Goal: Task Accomplishment & Management: Manage account settings

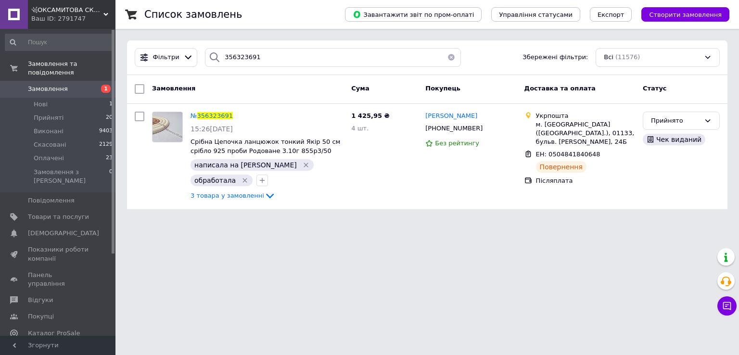
click at [448, 54] on button "button" at bounding box center [451, 57] width 19 height 19
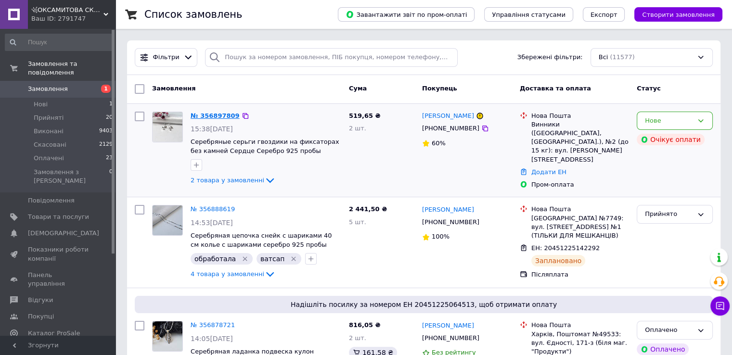
click at [206, 118] on link "№ 356897809" at bounding box center [215, 115] width 49 height 7
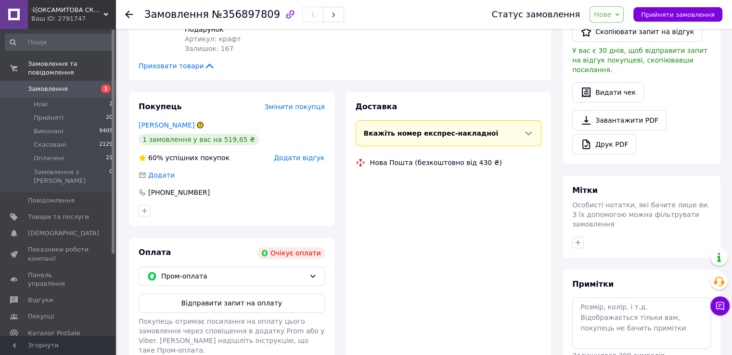
scroll to position [274, 0]
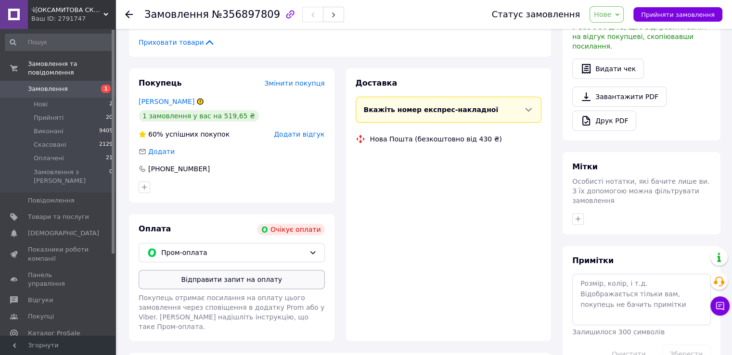
click at [270, 277] on button "Відправити запит на оплату" at bounding box center [232, 279] width 186 height 19
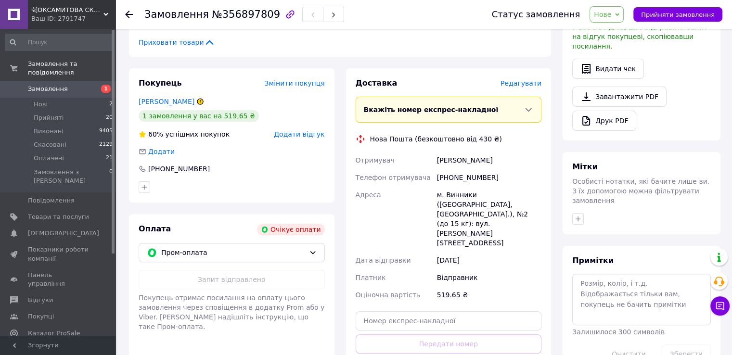
drag, startPoint x: 129, startPoint y: 16, endPoint x: 124, endPoint y: 6, distance: 10.8
click at [129, 16] on icon at bounding box center [129, 15] width 8 height 8
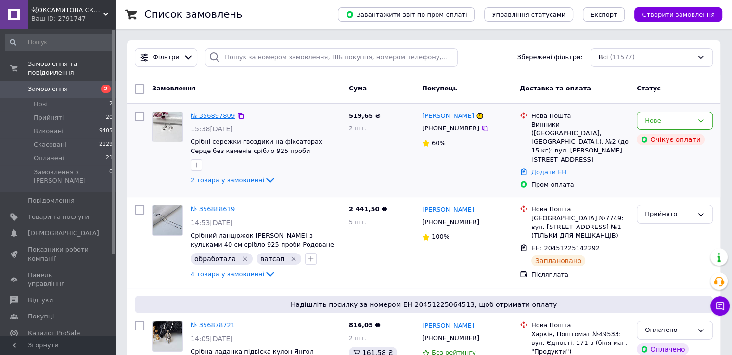
click at [216, 118] on link "№ 356897809" at bounding box center [213, 115] width 44 height 7
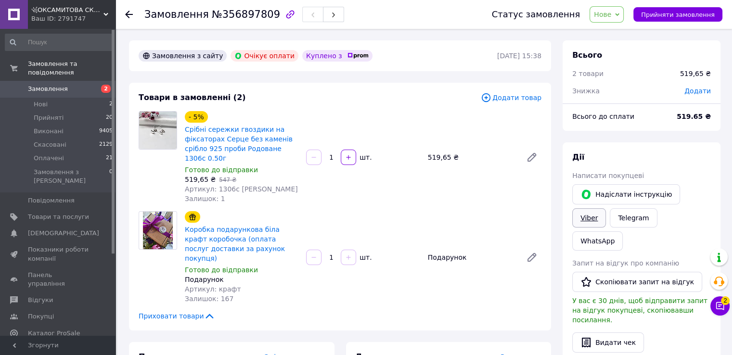
click at [606, 208] on link "Viber" at bounding box center [589, 217] width 34 height 19
click at [728, 307] on button "Чат з покупцем 2" at bounding box center [719, 305] width 19 height 19
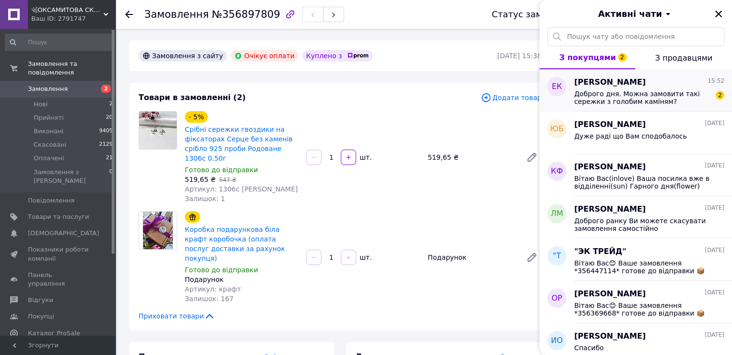
click at [645, 96] on span "Доброго дня. Можна замовити такі сережки з голобим каміням?" at bounding box center [642, 97] width 137 height 15
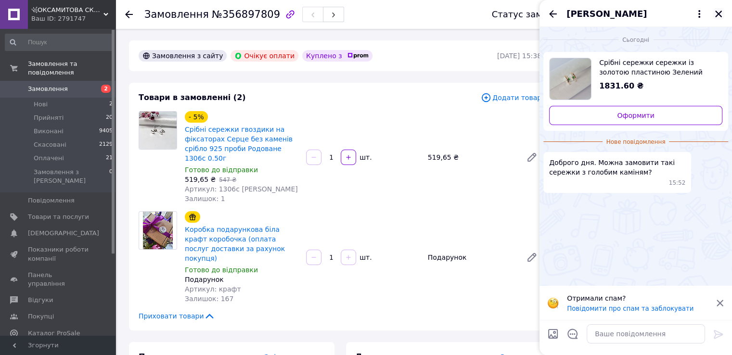
click at [720, 14] on icon "Закрити" at bounding box center [718, 14] width 9 height 9
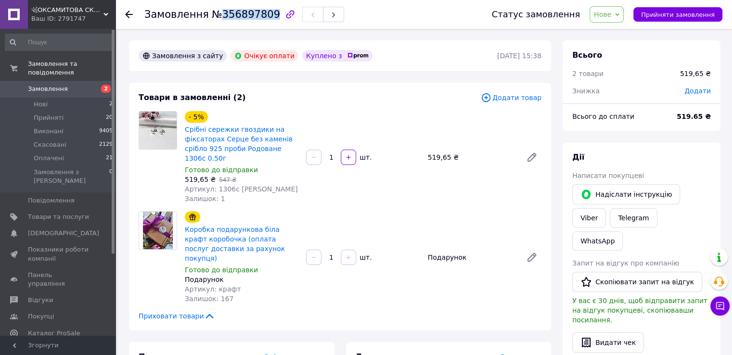
drag, startPoint x: 216, startPoint y: 14, endPoint x: 262, endPoint y: 18, distance: 45.9
click at [262, 18] on span "№356897809" at bounding box center [246, 15] width 68 height 12
copy span "356897809"
click at [235, 143] on link "Срібні сережки гвоздики на фіксаторах Серце без каменів срібло 925 проби Родова…" at bounding box center [239, 144] width 108 height 37
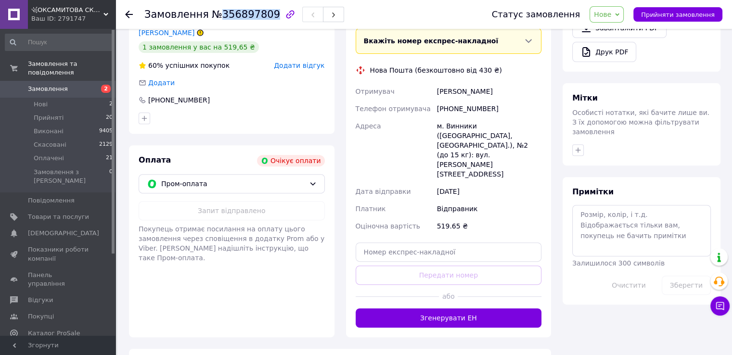
scroll to position [367, 0]
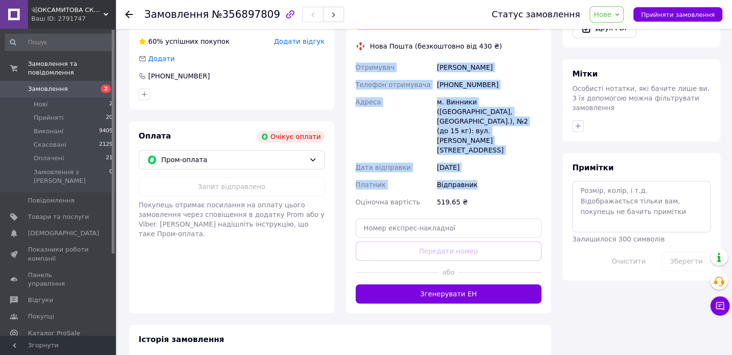
drag, startPoint x: 352, startPoint y: 59, endPoint x: 495, endPoint y: 143, distance: 165.7
click at [495, 143] on div "Доставка Редагувати Вкажіть номер експрес-накладної Обов'язково введіть номер е…" at bounding box center [449, 144] width 206 height 338
copy div "Отримувач Ниска Ольга Телефон отримувача +380957811552 Адреса м. Винники (Львів…"
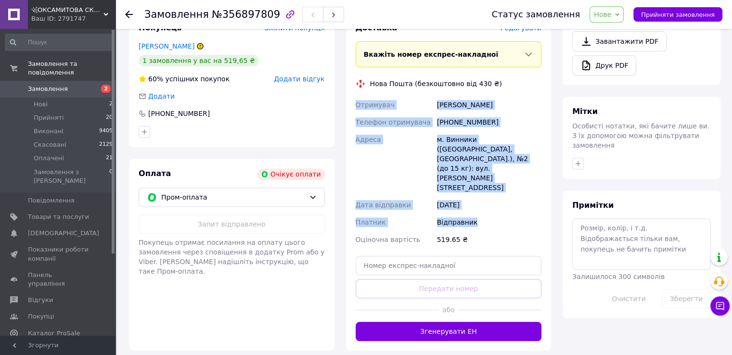
scroll to position [319, 0]
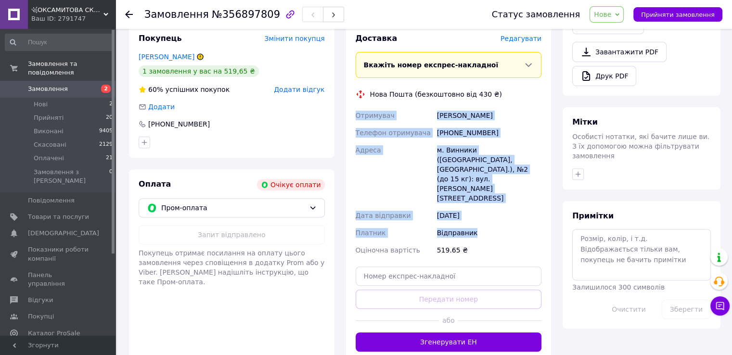
drag, startPoint x: 579, startPoint y: 130, endPoint x: 583, endPoint y: 128, distance: 5.0
click at [579, 171] on icon "button" at bounding box center [578, 173] width 5 height 5
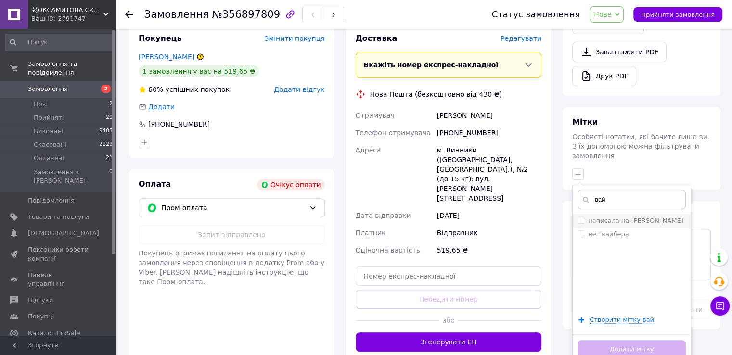
type input "вай"
click at [641, 217] on label "написала на [PERSON_NAME]" at bounding box center [635, 220] width 95 height 7
checkbox input "true"
click at [626, 340] on button "Додати мітку" at bounding box center [632, 349] width 108 height 19
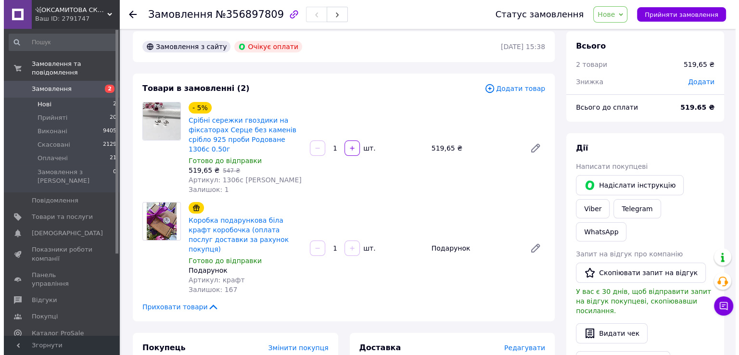
scroll to position [0, 0]
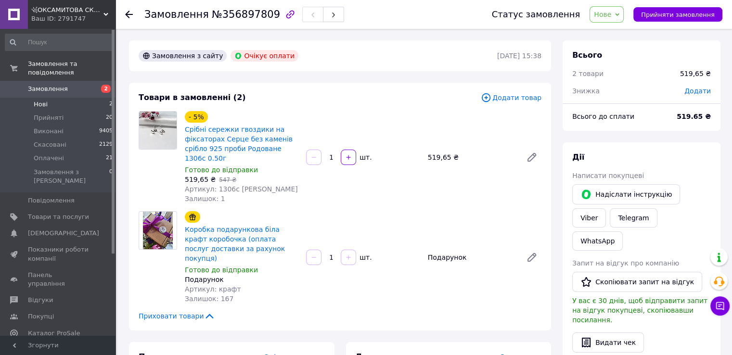
click at [38, 100] on span "Нові" at bounding box center [41, 104] width 14 height 9
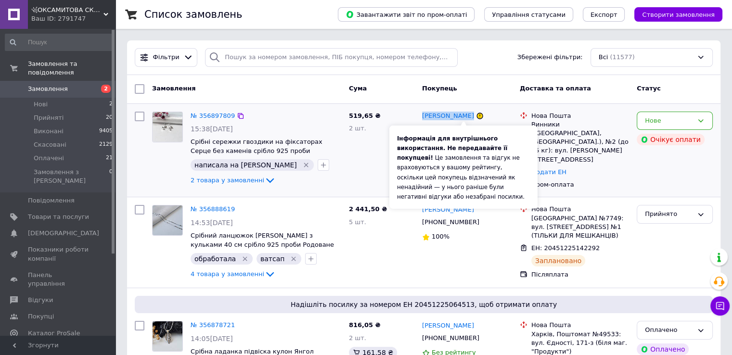
drag, startPoint x: 421, startPoint y: 115, endPoint x: 464, endPoint y: 120, distance: 44.1
click at [464, 120] on div "[PERSON_NAME]" at bounding box center [467, 116] width 92 height 11
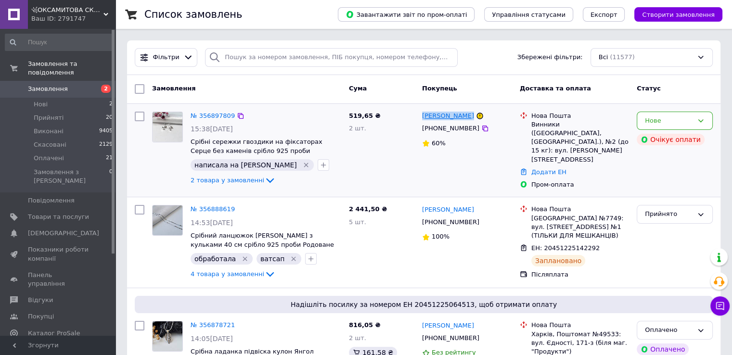
copy div "[PERSON_NAME]"
click at [722, 307] on icon at bounding box center [720, 306] width 10 height 10
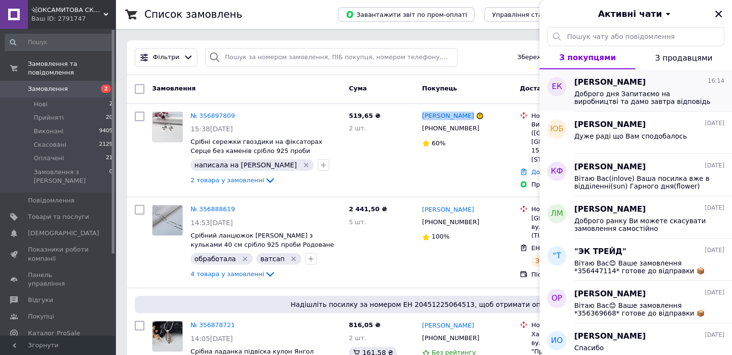
click at [665, 97] on span "Доброго дня Запитаємо на виробництві та дамо завтра відповідь" at bounding box center [642, 97] width 137 height 15
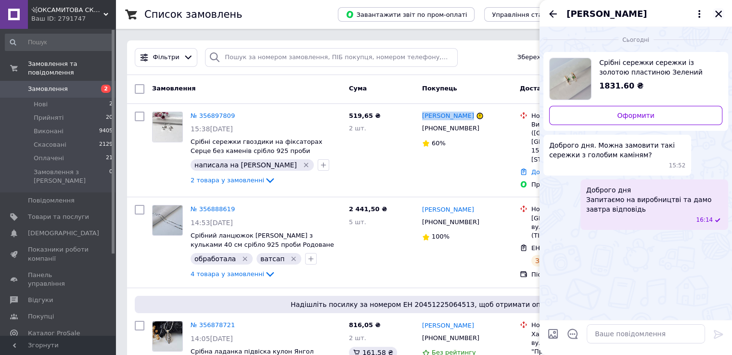
click at [720, 10] on icon "Закрити" at bounding box center [718, 14] width 9 height 9
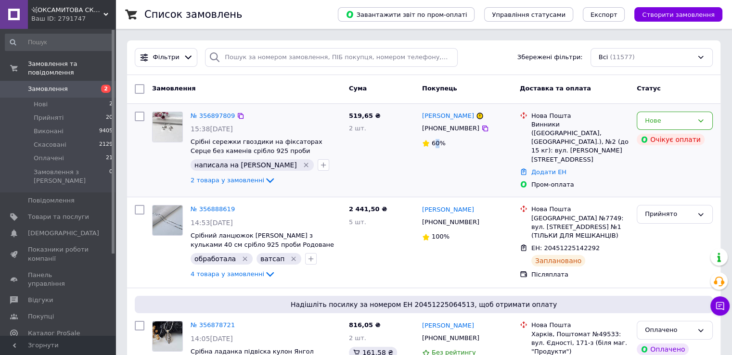
click at [437, 170] on div "Ольга Ниска +380957811552 60%" at bounding box center [467, 151] width 98 height 86
click at [720, 309] on icon at bounding box center [720, 306] width 8 height 8
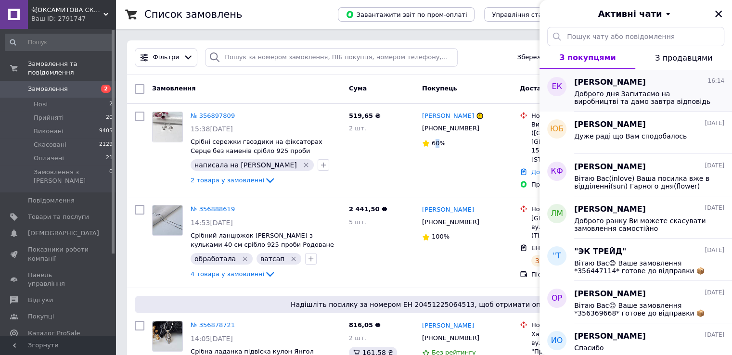
click at [603, 99] on span "Доброго дня Запитаємо на виробництві та дамо завтра відповідь" at bounding box center [642, 97] width 137 height 15
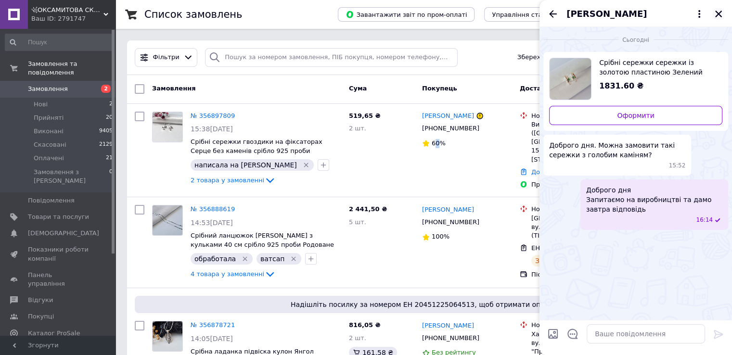
click at [721, 13] on icon "Закрити" at bounding box center [718, 14] width 9 height 9
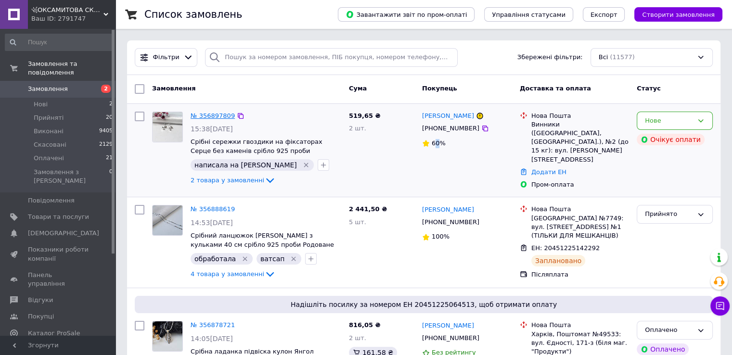
click at [216, 118] on link "№ 356897809" at bounding box center [213, 115] width 44 height 7
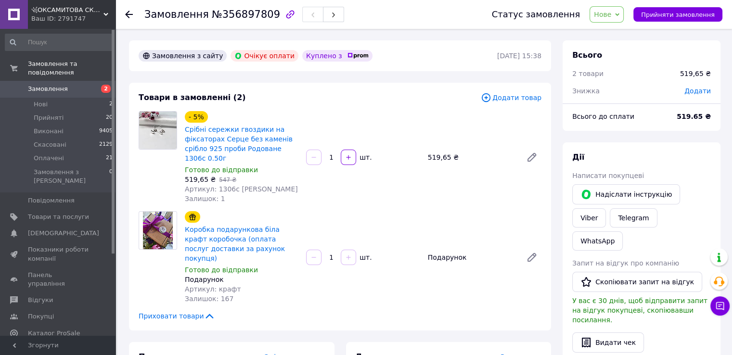
click at [127, 14] on use at bounding box center [129, 15] width 8 height 8
click at [128, 11] on icon at bounding box center [129, 15] width 8 height 8
click at [132, 15] on icon at bounding box center [129, 15] width 8 height 8
click at [127, 16] on icon at bounding box center [129, 15] width 8 height 8
click at [127, 14] on use at bounding box center [129, 15] width 8 height 8
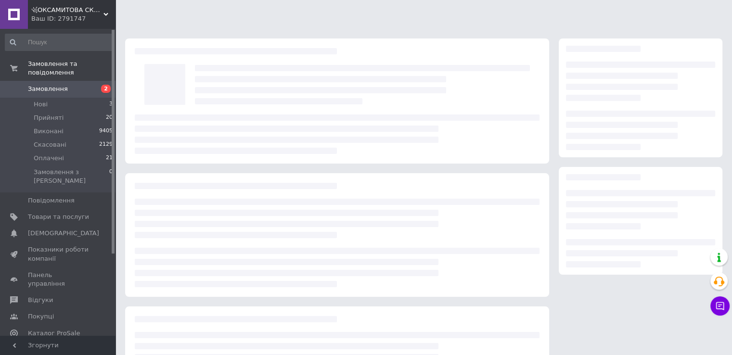
click at [58, 85] on span "Замовлення" at bounding box center [48, 89] width 40 height 9
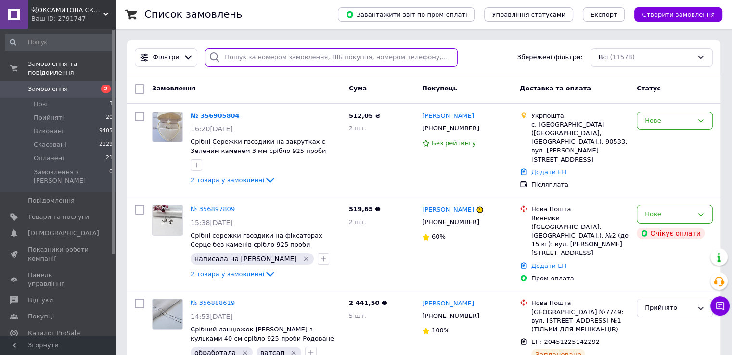
paste input "Крижановська Ольга"
type input "Крижановська Ольга"
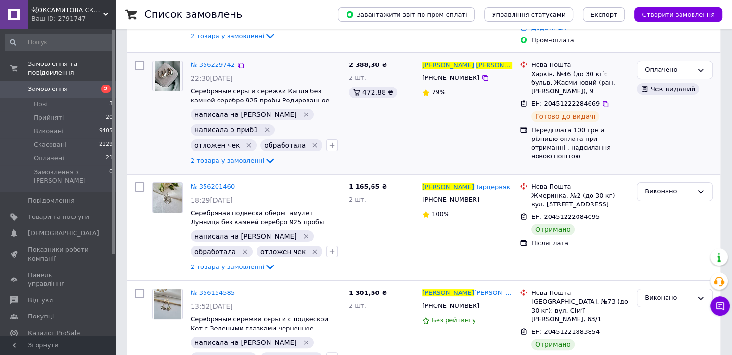
scroll to position [96, 0]
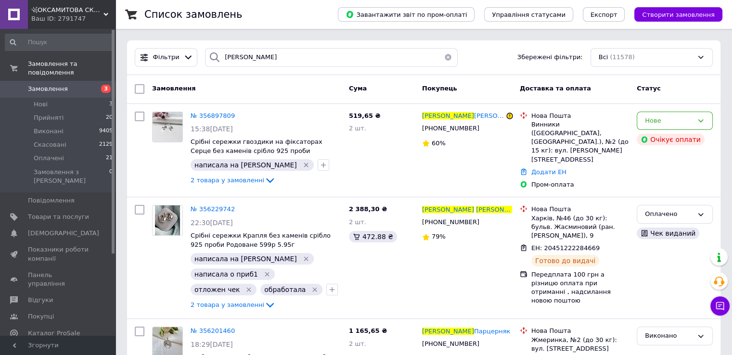
click at [445, 54] on button "button" at bounding box center [447, 57] width 19 height 19
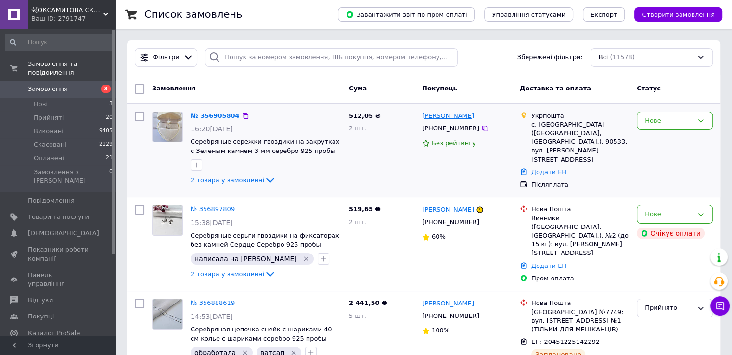
click at [445, 116] on link "[PERSON_NAME]" at bounding box center [448, 116] width 52 height 9
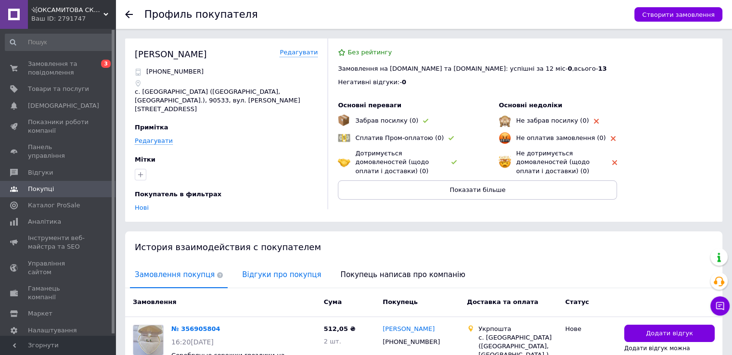
click at [242, 269] on span "Відгуки про покупця" at bounding box center [281, 275] width 89 height 25
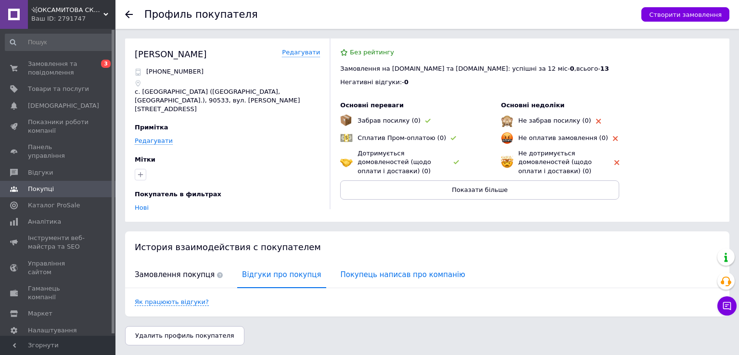
click at [409, 263] on span "Покупець написав про компанію" at bounding box center [403, 275] width 134 height 25
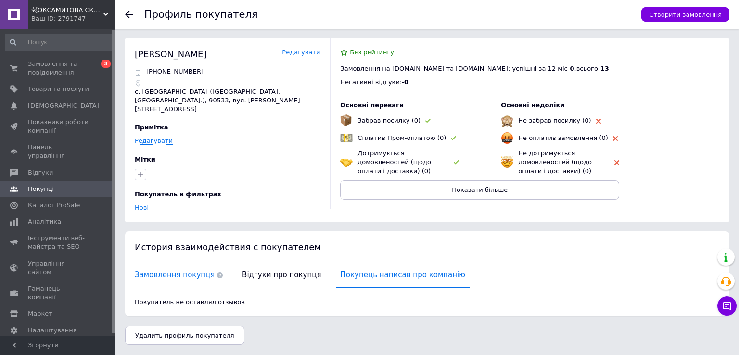
click at [165, 269] on span "Замовлення покупця" at bounding box center [179, 275] width 98 height 25
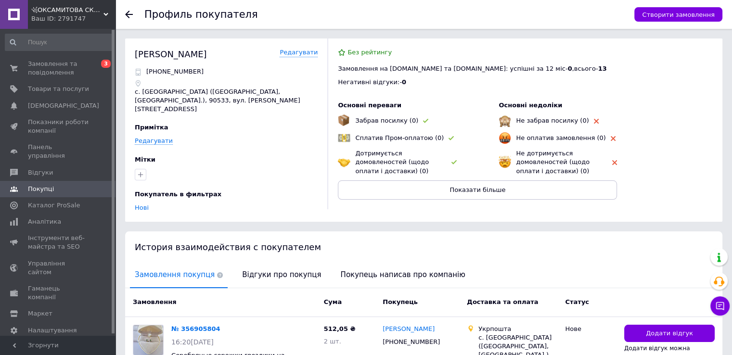
click at [129, 16] on icon at bounding box center [129, 15] width 8 height 8
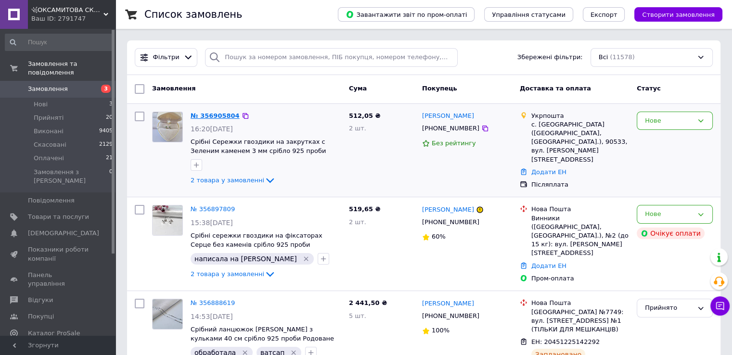
click at [200, 114] on link "№ 356905804" at bounding box center [215, 115] width 49 height 7
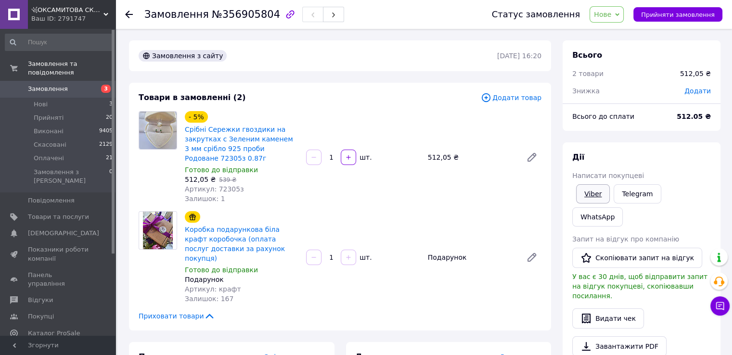
click at [589, 191] on link "Viber" at bounding box center [593, 193] width 34 height 19
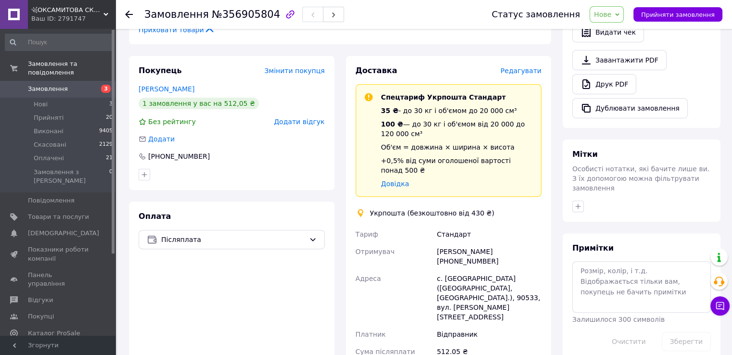
scroll to position [289, 0]
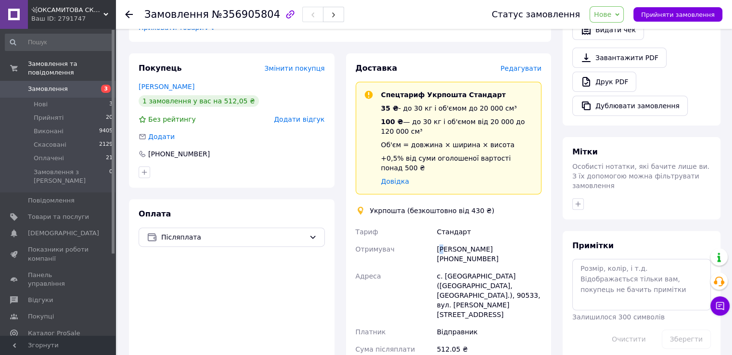
drag, startPoint x: 439, startPoint y: 230, endPoint x: 445, endPoint y: 230, distance: 5.8
click at [445, 241] on div "[PERSON_NAME] [PHONE_NUMBER]" at bounding box center [489, 254] width 108 height 27
drag, startPoint x: 436, startPoint y: 228, endPoint x: 486, endPoint y: 230, distance: 50.1
click at [486, 241] on div "[PERSON_NAME] [PHONE_NUMBER]" at bounding box center [489, 254] width 108 height 27
copy div "[PERSON_NAME]"
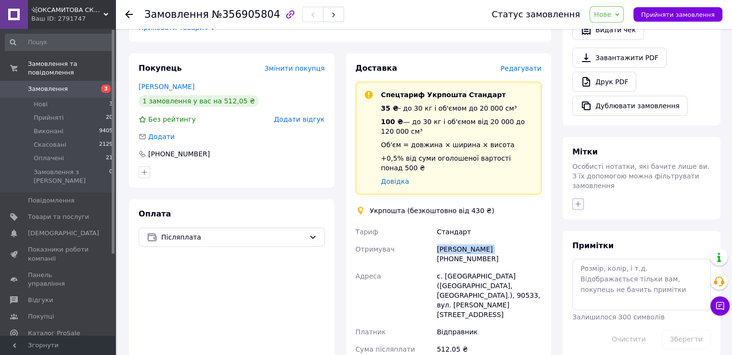
click at [580, 200] on icon "button" at bounding box center [578, 204] width 8 height 8
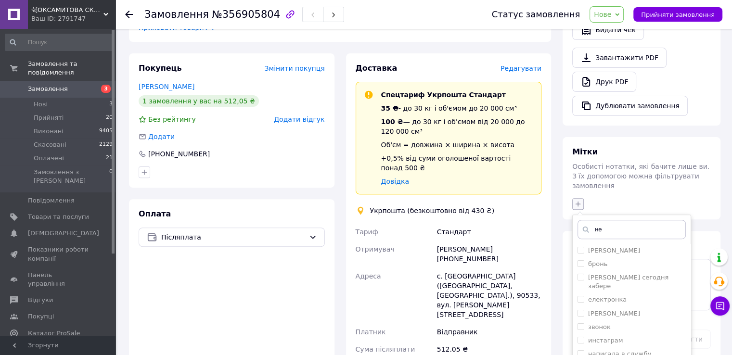
type input "нет"
checkbox input "true"
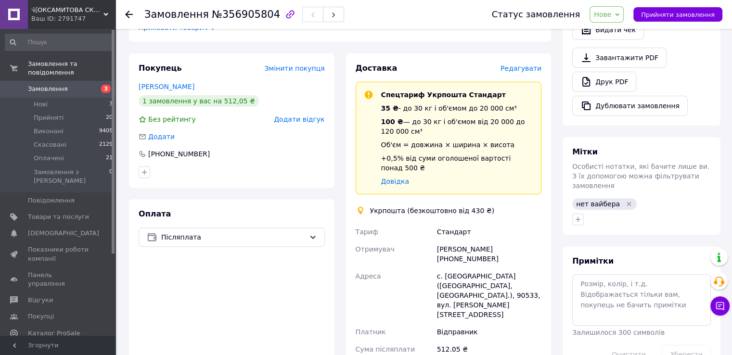
click at [127, 13] on use at bounding box center [129, 15] width 8 height 8
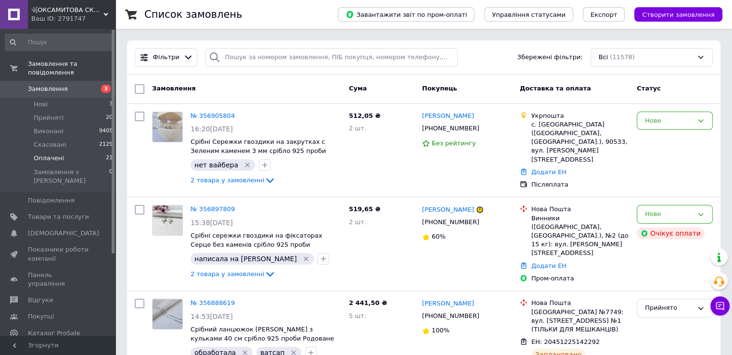
click at [43, 154] on span "Оплачені" at bounding box center [49, 158] width 30 height 9
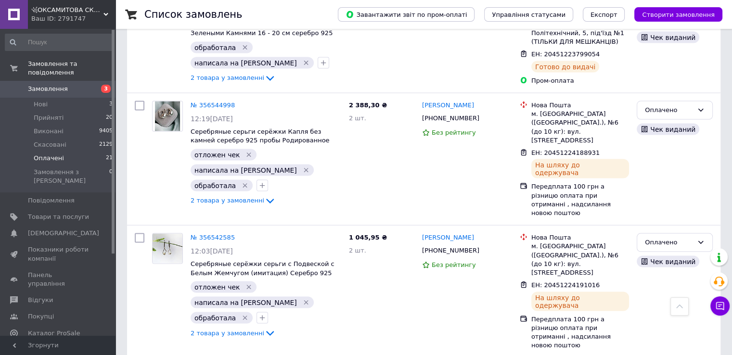
scroll to position [2012, 0]
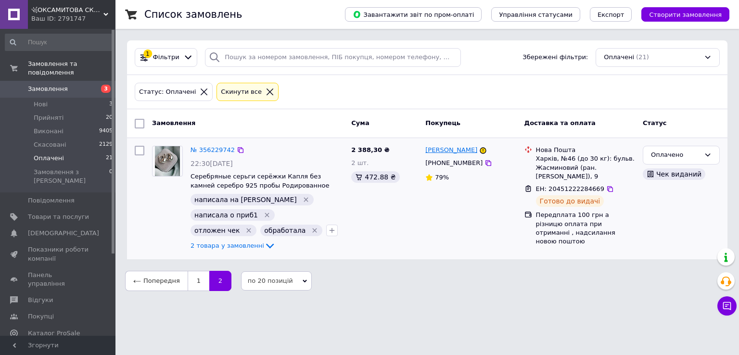
click at [448, 151] on link "Ольга Крижановська" at bounding box center [451, 150] width 52 height 9
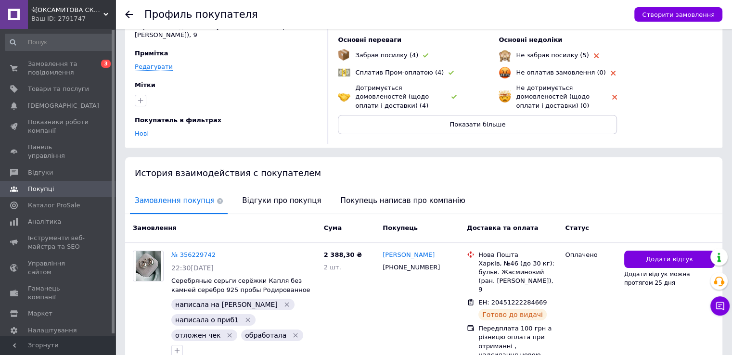
scroll to position [60, 0]
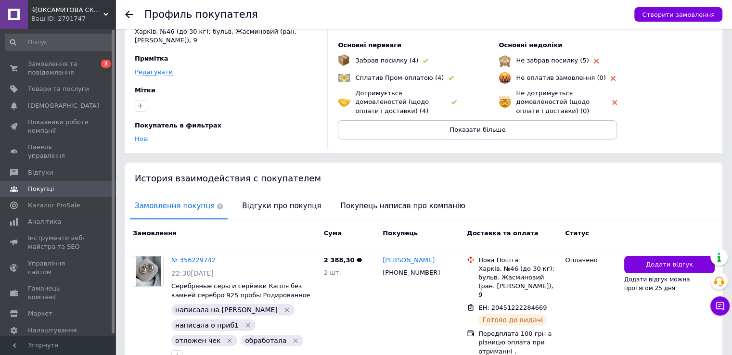
click at [296, 198] on span "Відгуки про покупця" at bounding box center [281, 206] width 89 height 25
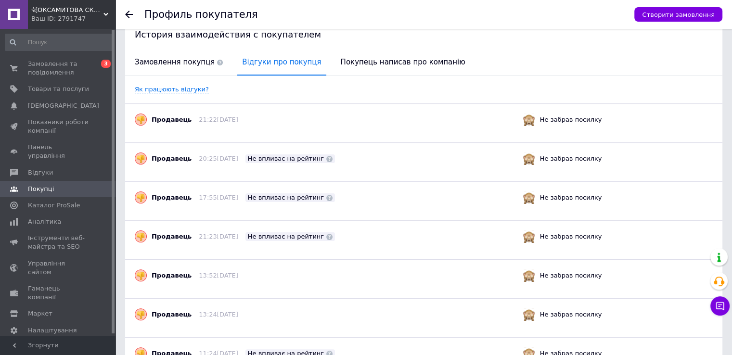
scroll to position [205, 0]
click at [127, 16] on use at bounding box center [129, 15] width 8 height 8
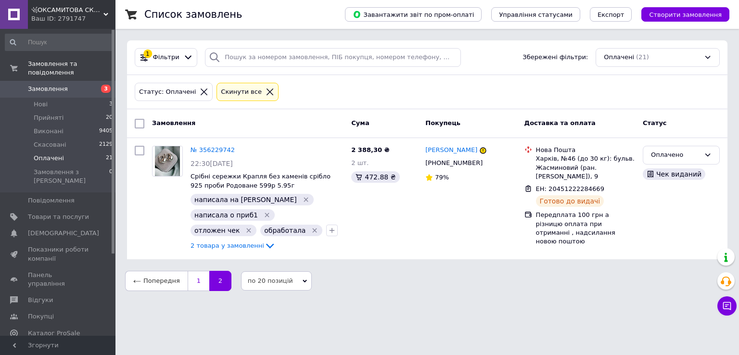
click at [196, 280] on link "1" at bounding box center [199, 281] width 22 height 20
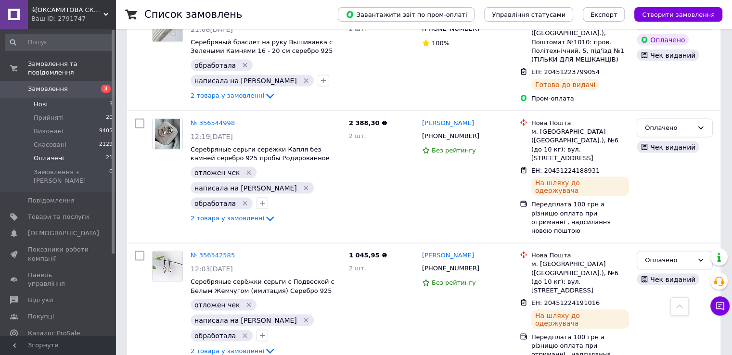
scroll to position [1868, 0]
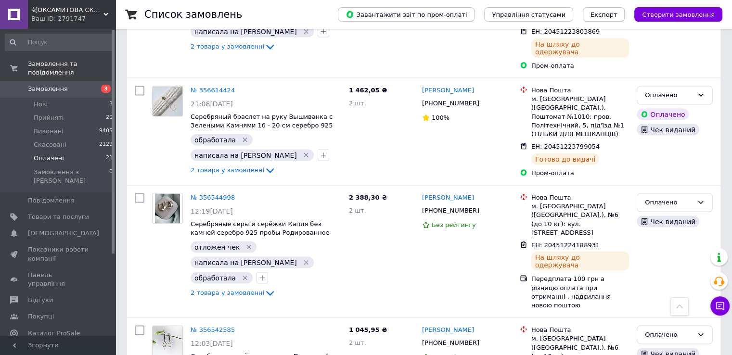
click at [47, 85] on span "Замовлення" at bounding box center [48, 89] width 40 height 9
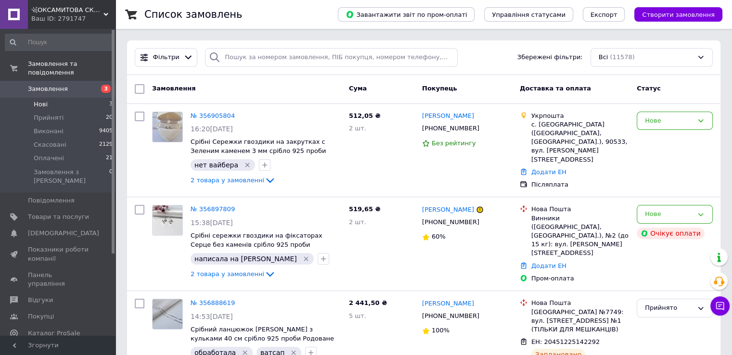
click at [33, 98] on li "Нові 3" at bounding box center [59, 104] width 118 height 13
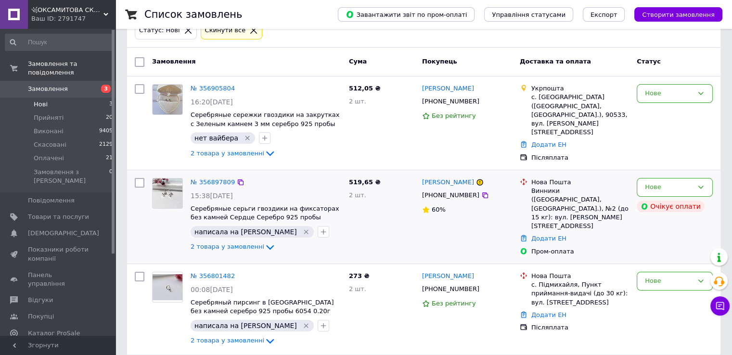
scroll to position [65, 0]
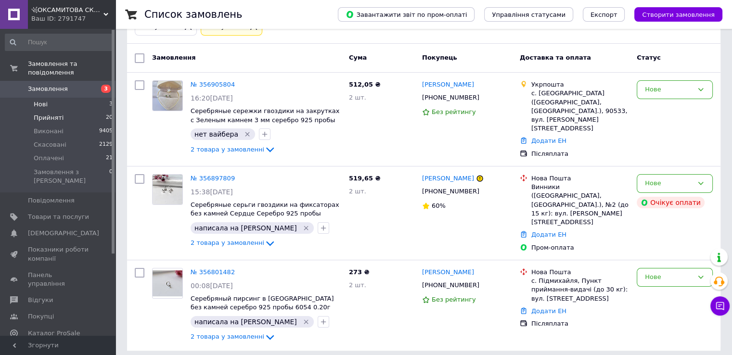
click at [68, 111] on li "Прийняті 20" at bounding box center [59, 117] width 118 height 13
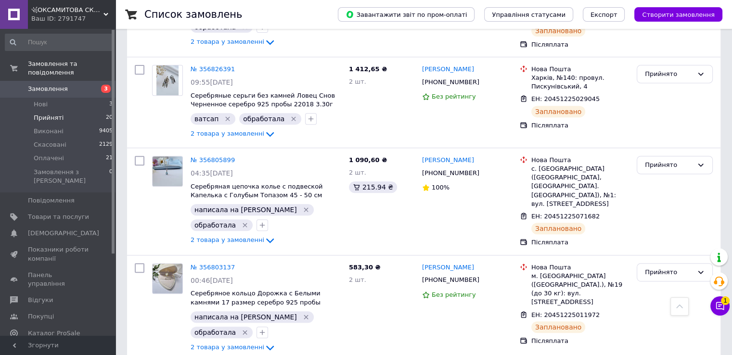
scroll to position [481, 0]
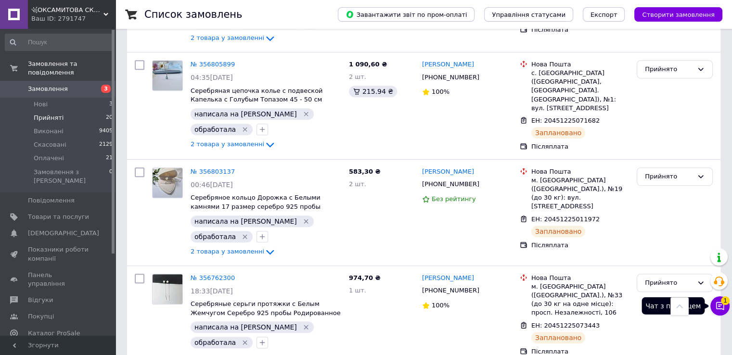
click at [722, 306] on icon at bounding box center [720, 306] width 10 height 10
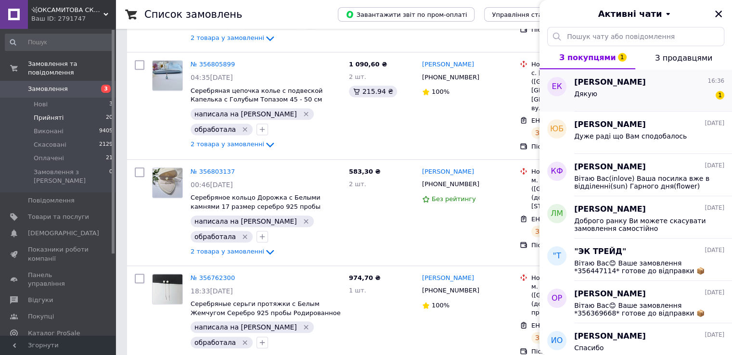
click at [616, 83] on span "Елена Костенко" at bounding box center [610, 82] width 72 height 11
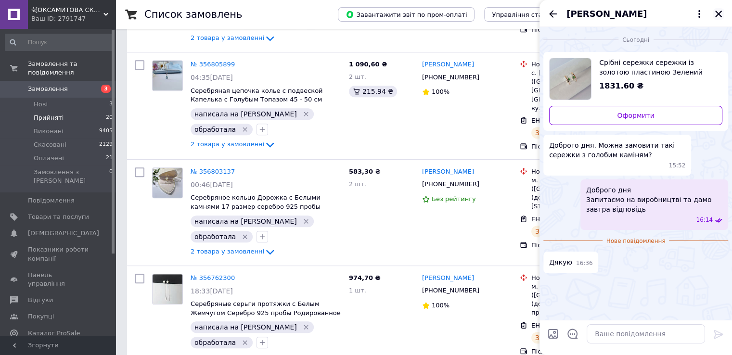
click at [720, 12] on icon "Закрити" at bounding box center [718, 14] width 9 height 9
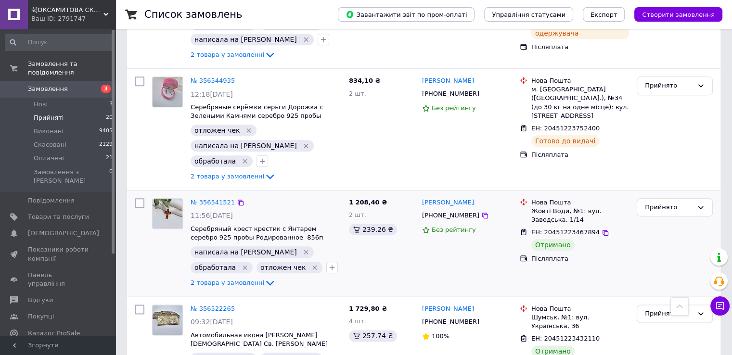
scroll to position [1155, 0]
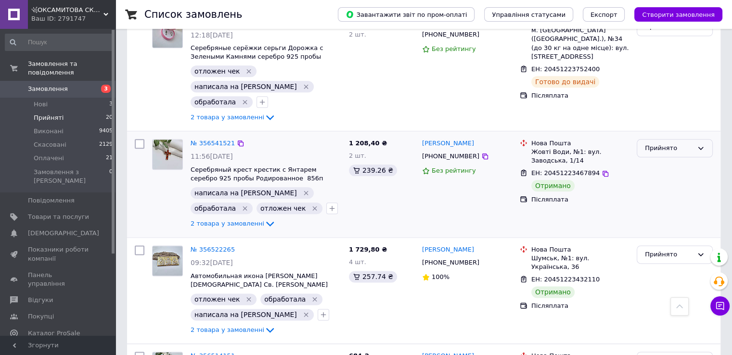
click at [657, 143] on div "Прийнято" at bounding box center [669, 148] width 48 height 10
click at [661, 159] on li "Виконано" at bounding box center [674, 168] width 75 height 18
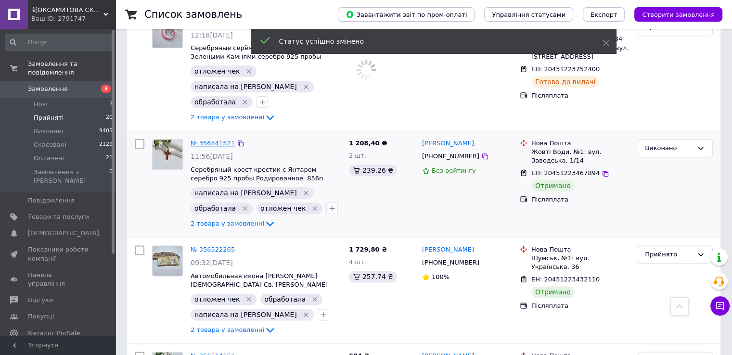
click at [205, 140] on link "№ 356541521" at bounding box center [213, 143] width 44 height 7
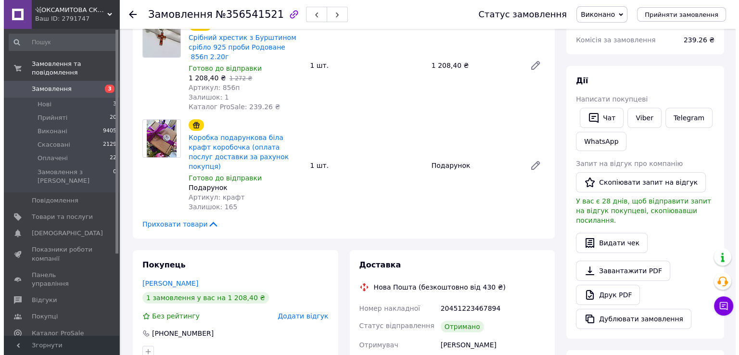
scroll to position [241, 0]
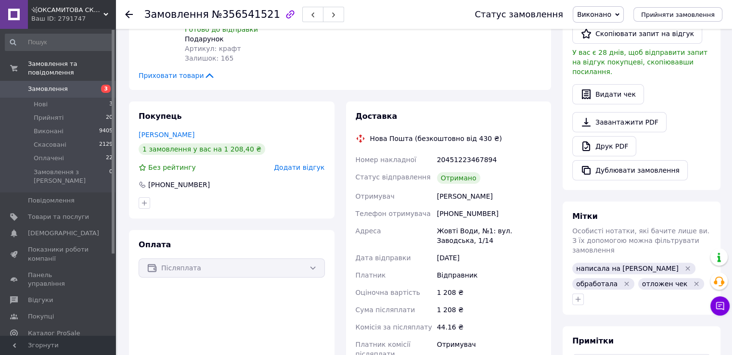
click at [310, 164] on span "Додати відгук" at bounding box center [299, 168] width 51 height 8
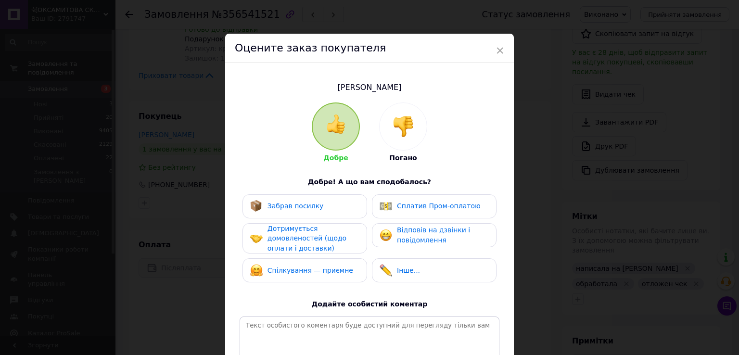
click at [341, 206] on div "Забрав посилку" at bounding box center [304, 206] width 109 height 13
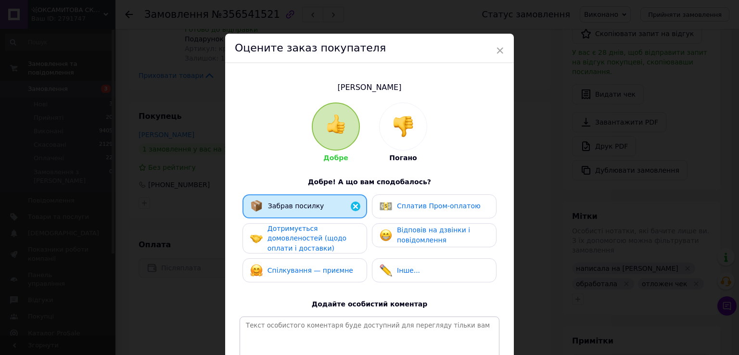
click at [335, 238] on div "Дотримується домовленостей (щодо оплати і доставки)" at bounding box center [313, 239] width 91 height 30
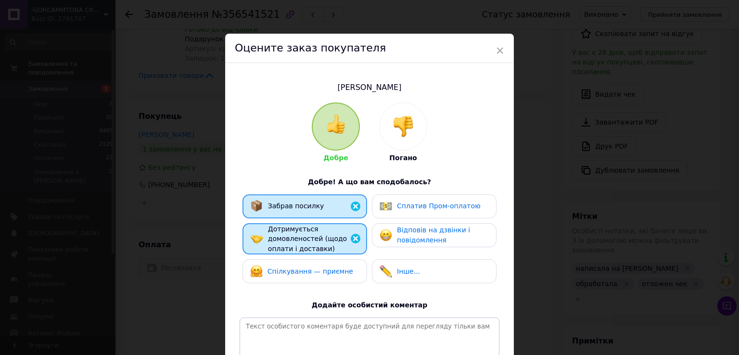
click at [327, 287] on div "Забрав посилку Сплатив Пром-оплатою Дотримується домовленостей (щодо оплати і д…" at bounding box center [370, 241] width 260 height 94
drag, startPoint x: 320, startPoint y: 285, endPoint x: 376, endPoint y: 251, distance: 66.1
click at [321, 285] on div "Забрав посилку Сплатив Пром-оплатою Дотримується домовленостей (щодо оплати і д…" at bounding box center [370, 241] width 260 height 94
click at [347, 270] on div "Спілкування — приємне" at bounding box center [304, 271] width 109 height 13
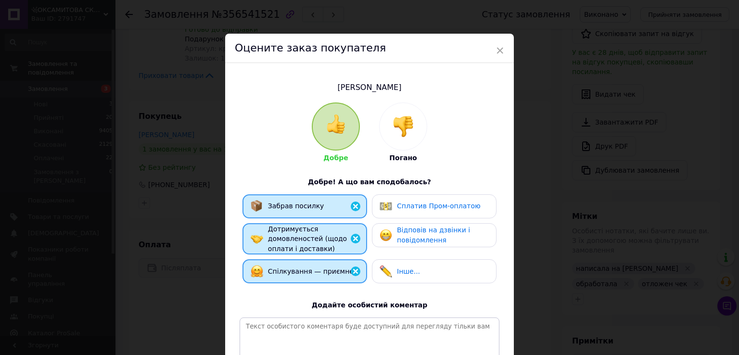
click at [422, 231] on span "Відповів на дзвінки і повідомлення" at bounding box center [433, 235] width 73 height 18
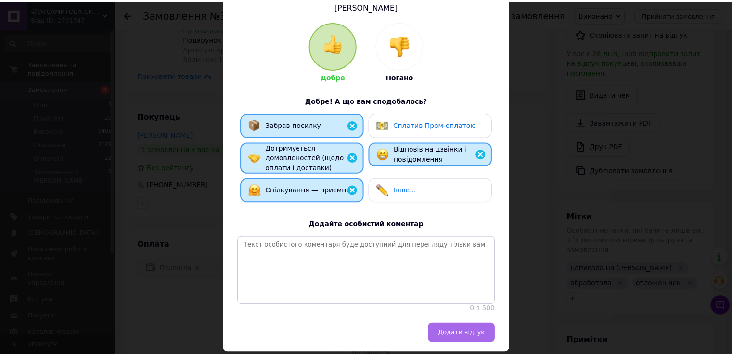
scroll to position [121, 0]
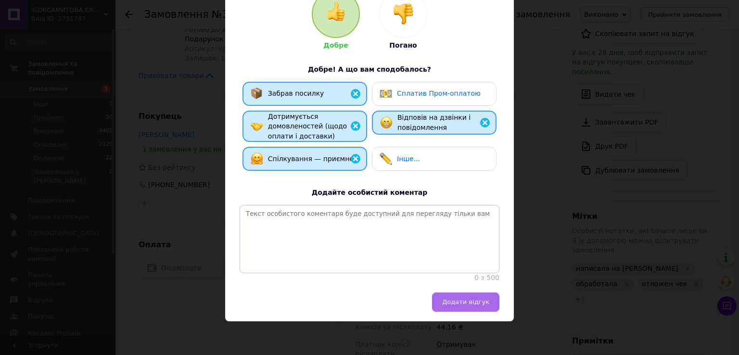
click at [456, 307] on button "Додати відгук" at bounding box center [465, 302] width 67 height 19
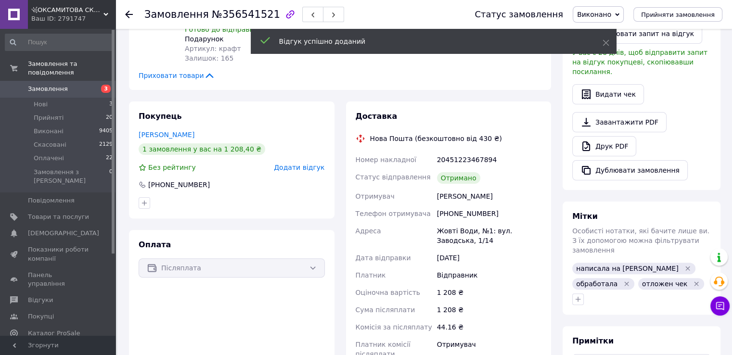
click at [134, 11] on div at bounding box center [134, 14] width 19 height 29
click at [131, 14] on icon at bounding box center [129, 15] width 8 height 8
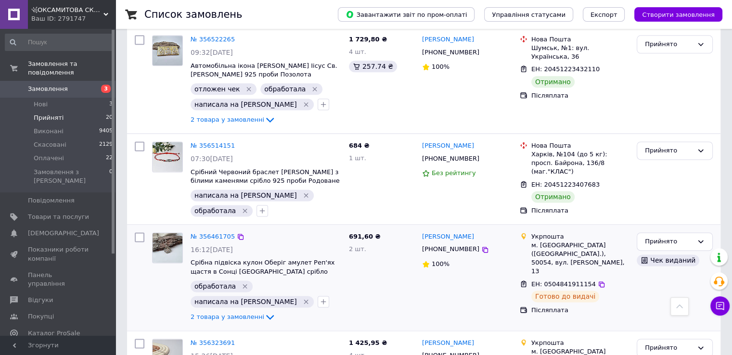
scroll to position [1155, 0]
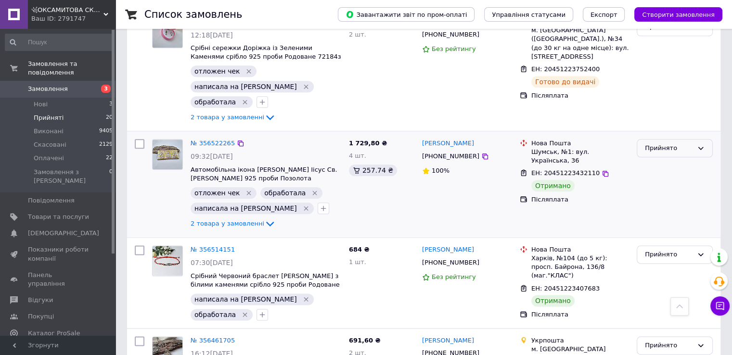
click at [678, 143] on div "Прийнято" at bounding box center [669, 148] width 48 height 10
click at [667, 159] on li "Виконано" at bounding box center [674, 168] width 75 height 18
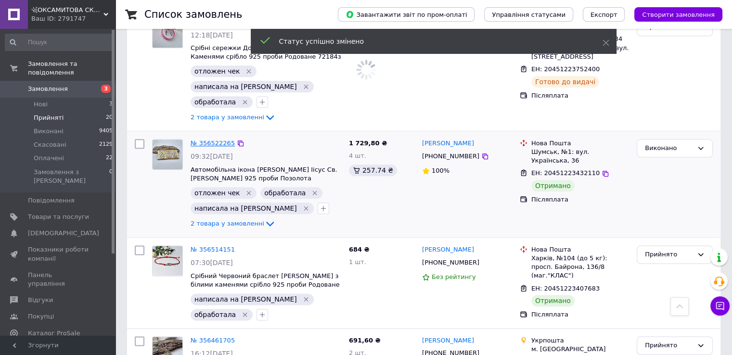
click at [210, 140] on link "№ 356522265" at bounding box center [213, 143] width 44 height 7
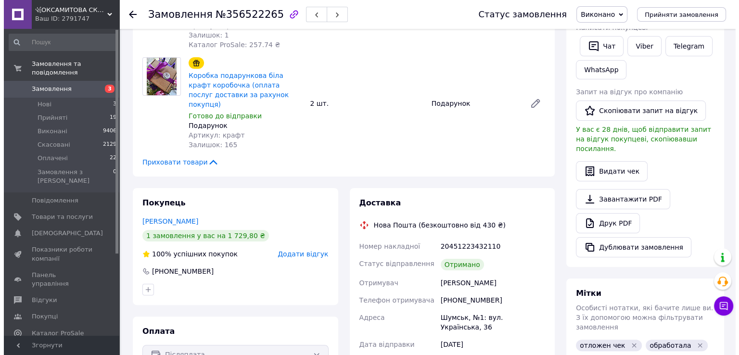
scroll to position [156, 0]
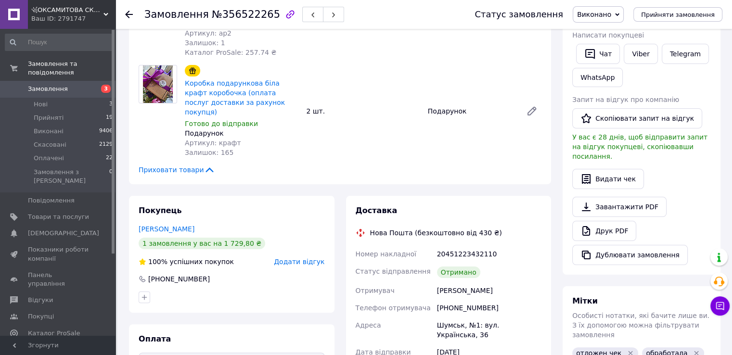
click at [315, 258] on span "Додати відгук" at bounding box center [299, 262] width 51 height 8
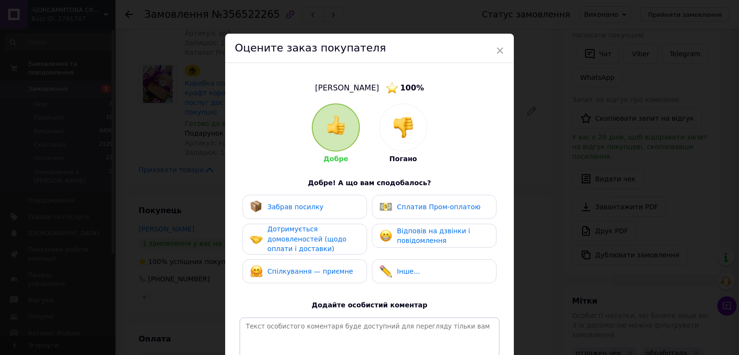
click at [342, 201] on div "Забрав посилку" at bounding box center [304, 207] width 109 height 13
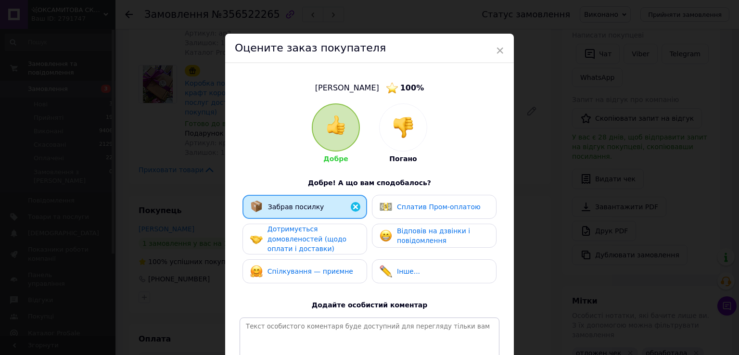
click at [349, 233] on div "Дотримується домовленостей (щодо оплати і доставки)" at bounding box center [313, 239] width 91 height 30
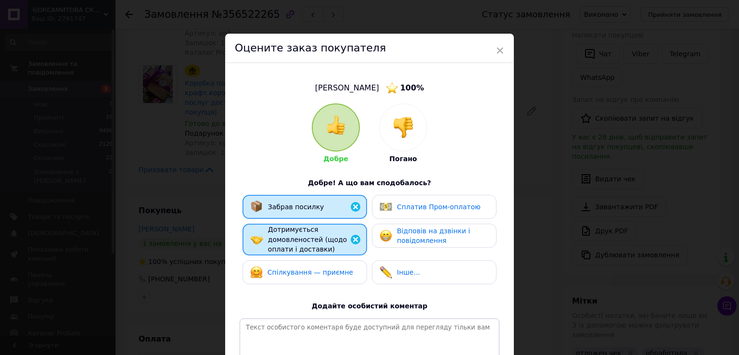
click at [336, 277] on div "Спілкування — приємне" at bounding box center [301, 272] width 103 height 13
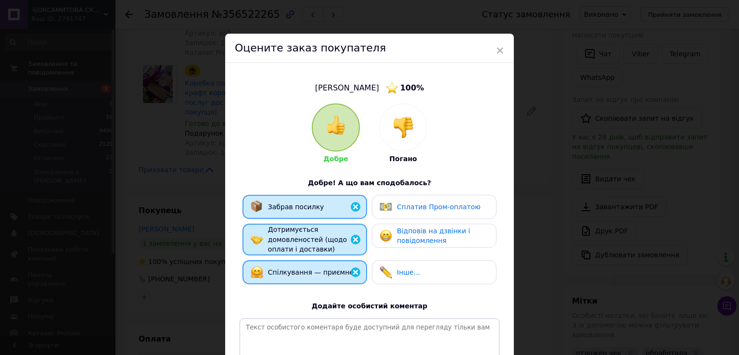
drag, startPoint x: 426, startPoint y: 232, endPoint x: 434, endPoint y: 238, distance: 10.3
click at [426, 232] on span "Відповів на дзвінки і повідомлення" at bounding box center [433, 236] width 73 height 18
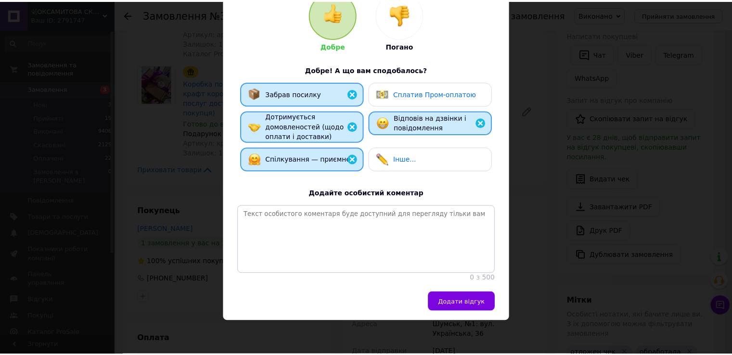
scroll to position [122, 0]
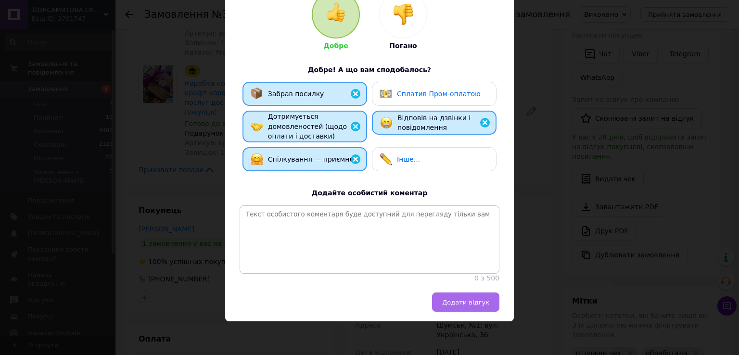
click at [482, 301] on span "Додати відгук" at bounding box center [465, 302] width 47 height 7
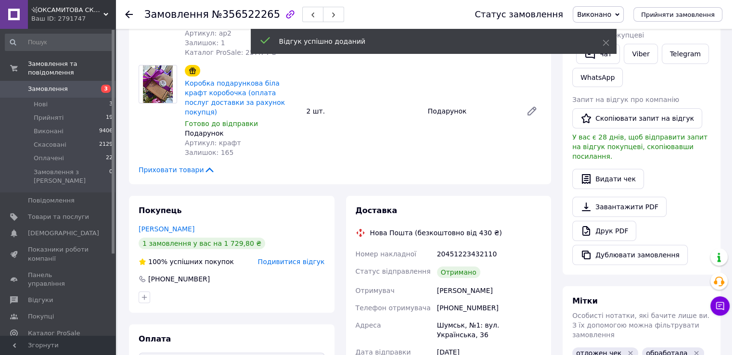
click at [129, 14] on icon at bounding box center [129, 15] width 8 height 8
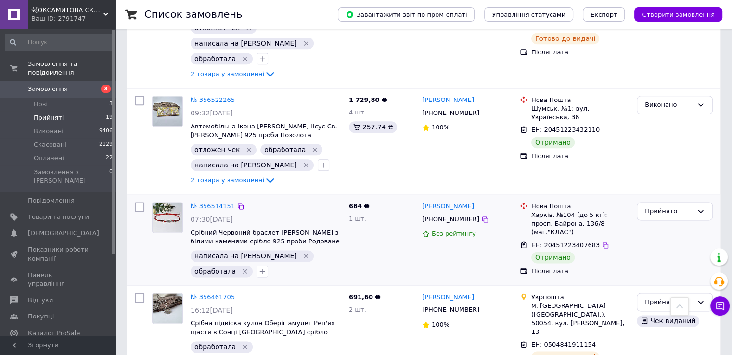
scroll to position [1203, 0]
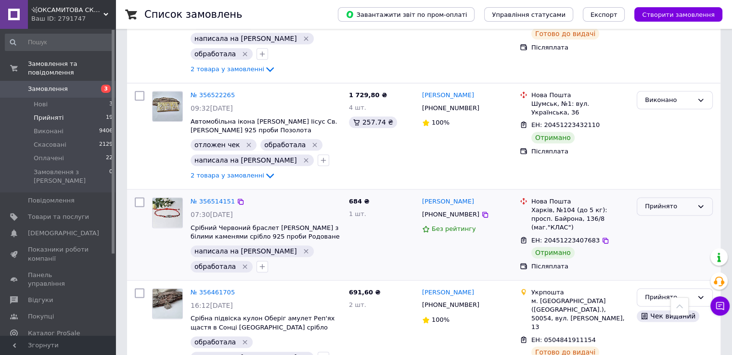
click at [669, 197] on div "Прийнято" at bounding box center [675, 206] width 76 height 19
click at [665, 218] on li "Виконано" at bounding box center [674, 227] width 75 height 18
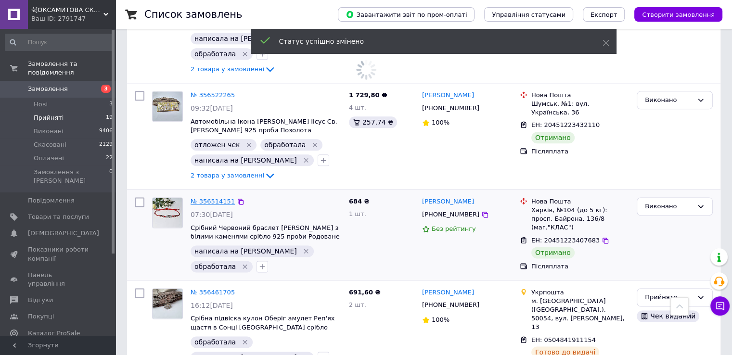
click at [206, 198] on link "№ 356514151" at bounding box center [213, 201] width 44 height 7
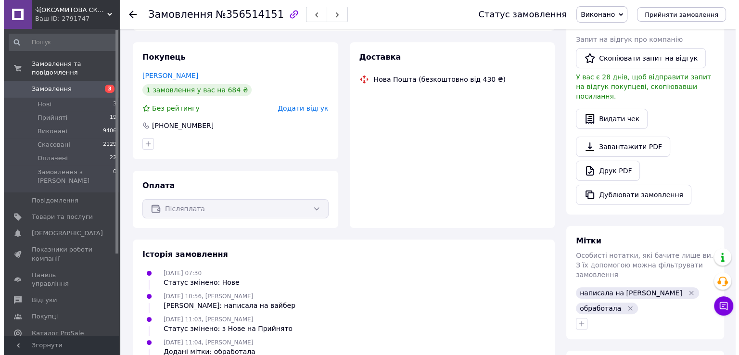
scroll to position [38, 0]
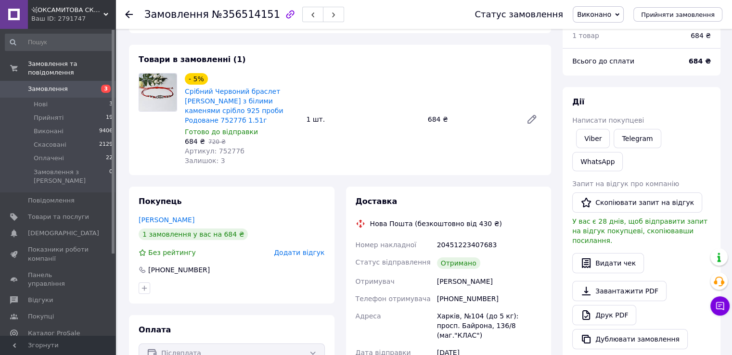
click at [315, 249] on span "Додати відгук" at bounding box center [299, 253] width 51 height 8
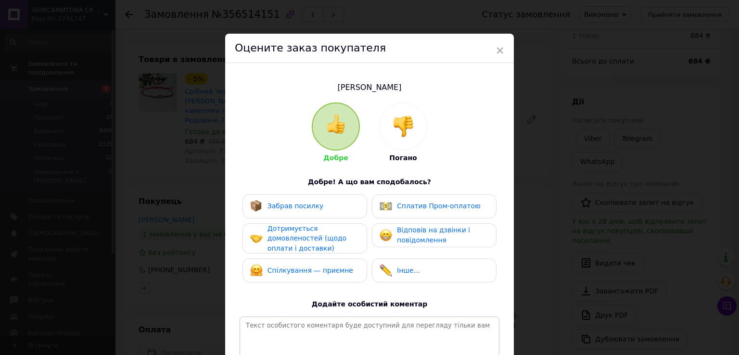
click at [345, 202] on div "Забрав посилку" at bounding box center [304, 206] width 109 height 13
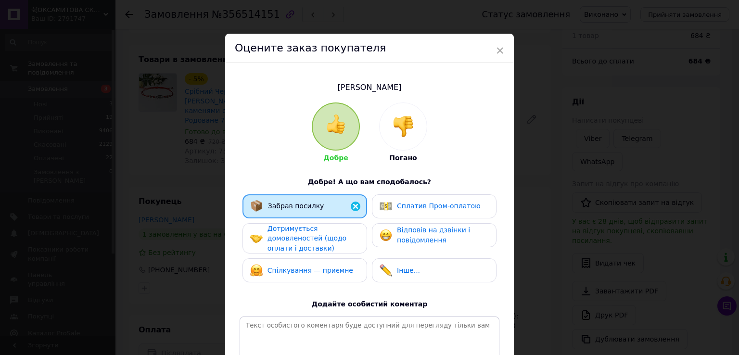
click at [348, 234] on div "Дотримується домовленостей (щодо оплати і доставки)" at bounding box center [313, 239] width 91 height 30
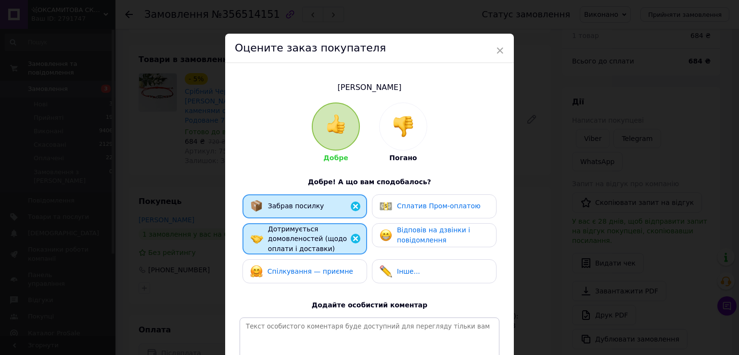
drag, startPoint x: 352, startPoint y: 258, endPoint x: 375, endPoint y: 257, distance: 23.1
click at [355, 259] on div "Спілкування — приємне" at bounding box center [305, 271] width 125 height 24
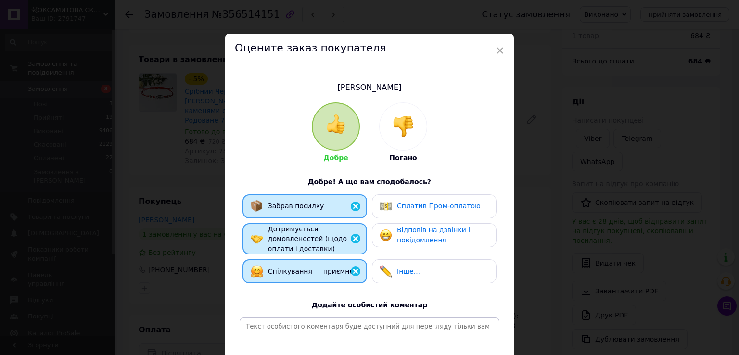
drag, startPoint x: 414, startPoint y: 238, endPoint x: 420, endPoint y: 228, distance: 11.6
click at [414, 238] on span "Відповів на дзвінки і повідомлення" at bounding box center [433, 235] width 73 height 18
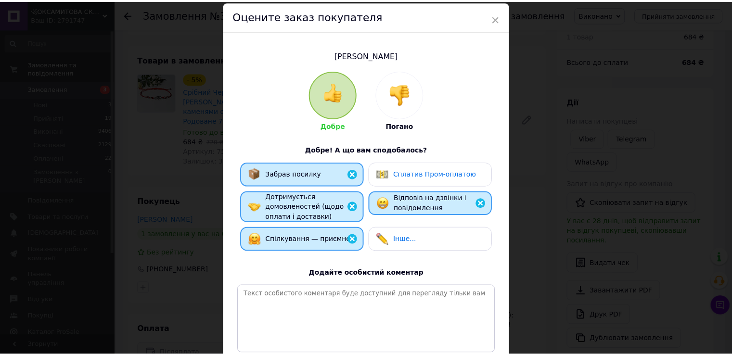
scroll to position [121, 0]
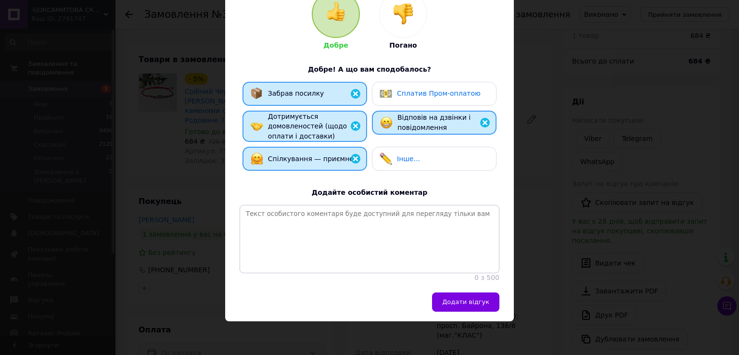
click at [474, 302] on span "Додати відгук" at bounding box center [465, 301] width 47 height 7
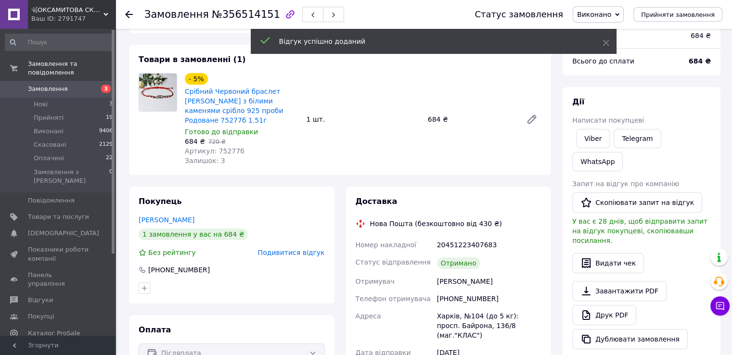
click at [128, 13] on icon at bounding box center [129, 15] width 8 height 8
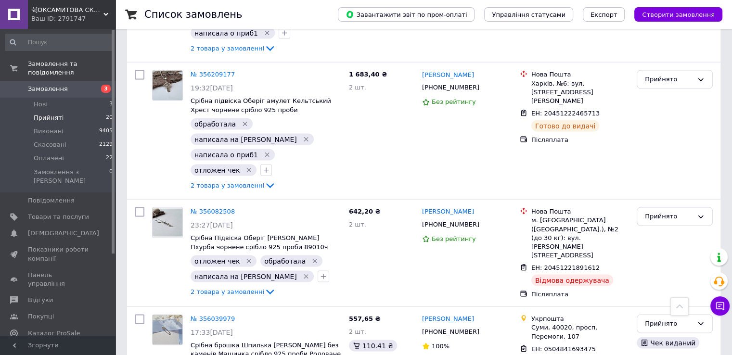
scroll to position [1868, 0]
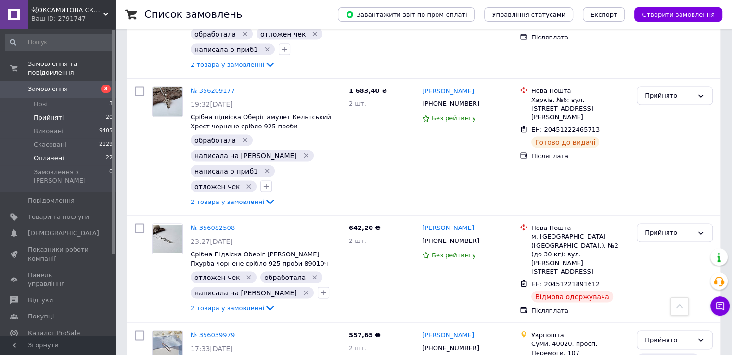
click at [52, 154] on span "Оплачені" at bounding box center [49, 158] width 30 height 9
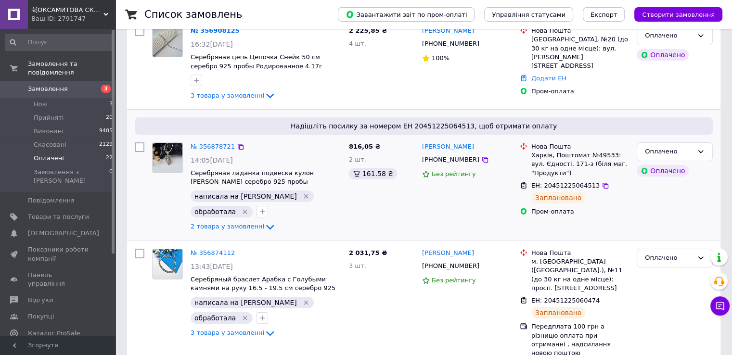
scroll to position [48, 0]
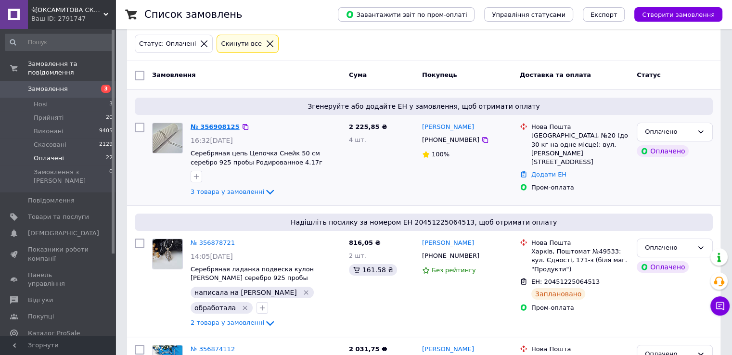
click at [204, 126] on link "№ 356908125" at bounding box center [215, 126] width 49 height 7
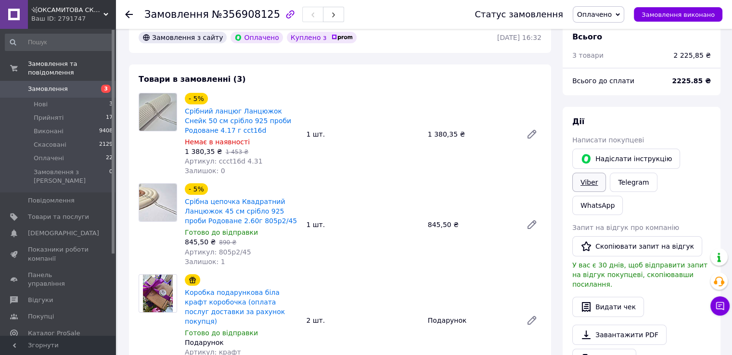
click at [606, 173] on link "Viber" at bounding box center [589, 182] width 34 height 19
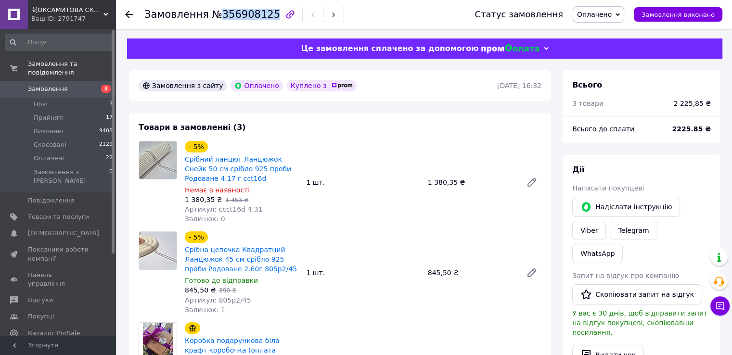
drag, startPoint x: 217, startPoint y: 13, endPoint x: 263, endPoint y: 13, distance: 45.7
click at [263, 13] on span "№356908125" at bounding box center [246, 15] width 68 height 12
copy span "356908125"
click at [213, 176] on link "Срібний ланцюг Ланцюжок Снейк 50 см срібло 925 проби Родоване 4.17 г cct16d" at bounding box center [238, 168] width 106 height 27
click at [201, 268] on link "Срібна цепочка Квадратний Ланцюжок 45 см срібло 925 проби Родоване 2.60г 805р2/…" at bounding box center [241, 259] width 112 height 27
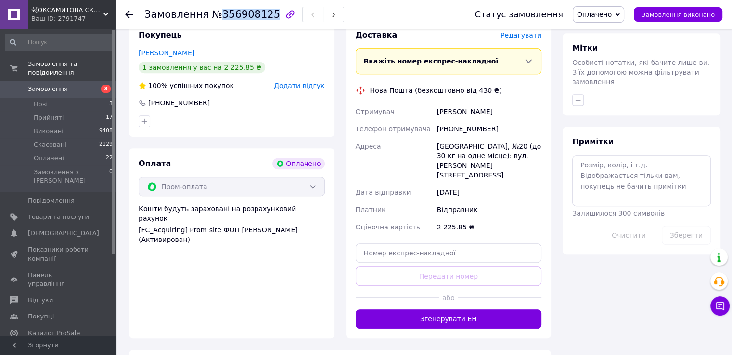
scroll to position [433, 0]
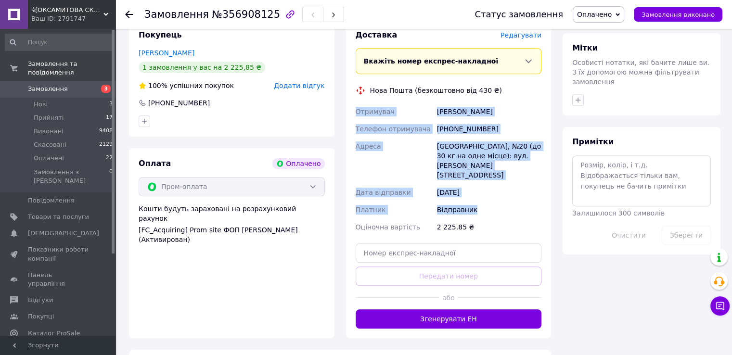
drag, startPoint x: 429, startPoint y: 107, endPoint x: 485, endPoint y: 180, distance: 92.3
click at [485, 180] on div "Отримувач Когут Леся Телефон отримувача +380967841376 Адреса Івано-Франківськ, …" at bounding box center [449, 169] width 190 height 133
copy div "Отримувач Когут Леся Телефон отримувача +380967841376 Адреса Івано-Франківськ, …"
click at [580, 96] on icon "button" at bounding box center [578, 100] width 8 height 8
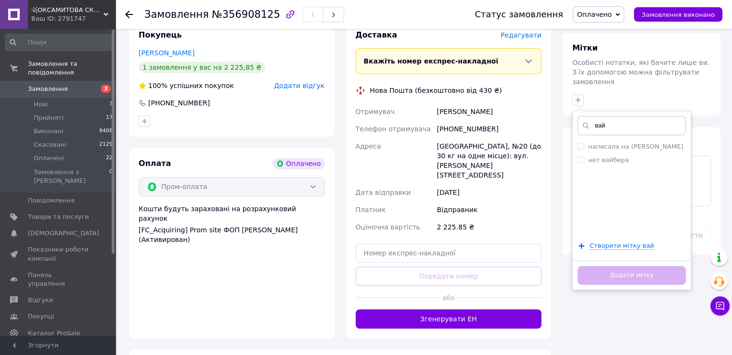
type input "вай"
click at [652, 111] on div "вай написала на вайбер нет вайбера Створити мітку вай Додати мітку" at bounding box center [631, 201] width 119 height 180
click at [657, 142] on div "написала на [PERSON_NAME]" at bounding box center [632, 146] width 108 height 9
checkbox input "true"
click at [639, 266] on button "Додати мітку" at bounding box center [632, 275] width 108 height 19
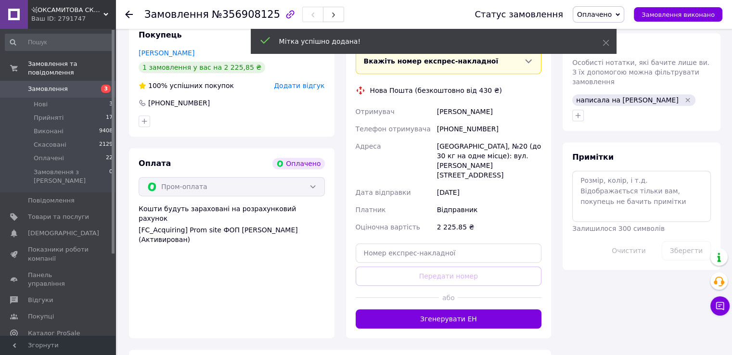
click at [125, 11] on icon at bounding box center [129, 15] width 8 height 8
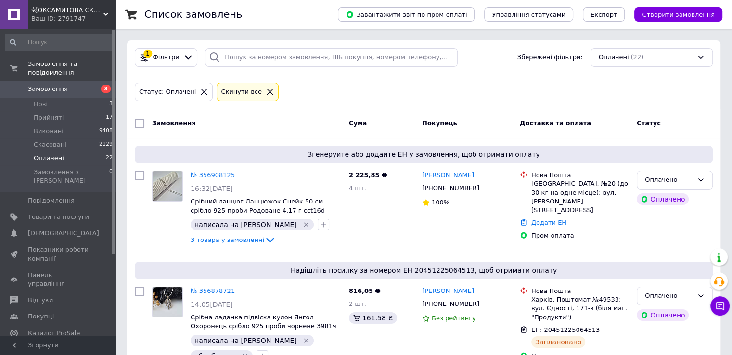
click at [266, 92] on icon at bounding box center [270, 92] width 9 height 9
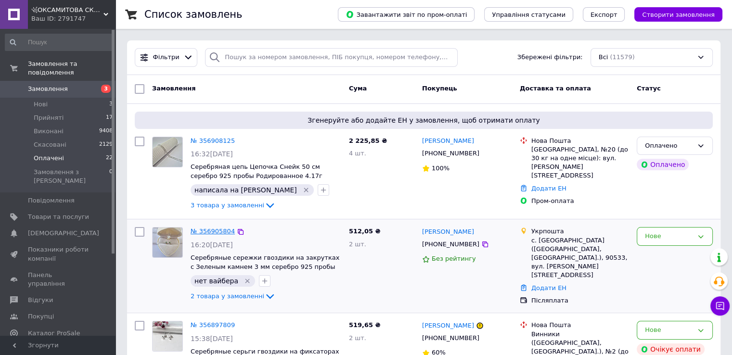
click at [210, 232] on link "№ 356905804" at bounding box center [213, 231] width 44 height 7
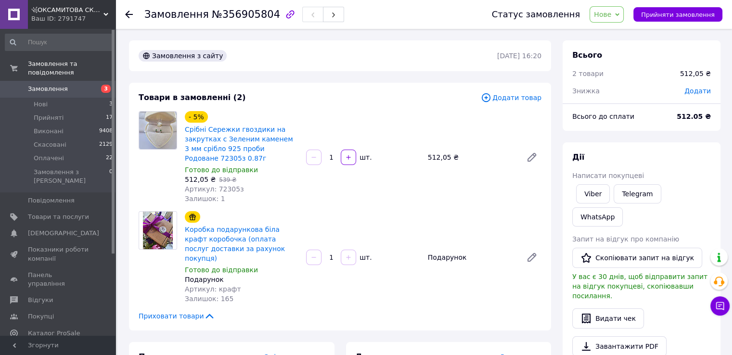
click at [129, 14] on icon at bounding box center [129, 15] width 8 height 8
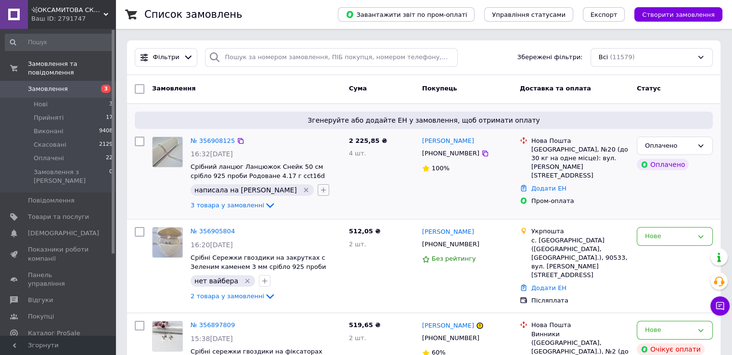
click at [320, 193] on icon "button" at bounding box center [324, 190] width 8 height 8
type input "об"
click at [334, 233] on label "обработала" at bounding box center [353, 236] width 39 height 7
checkbox input "true"
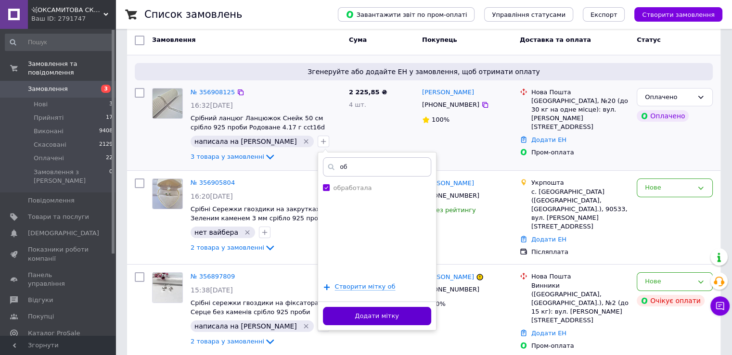
scroll to position [96, 0]
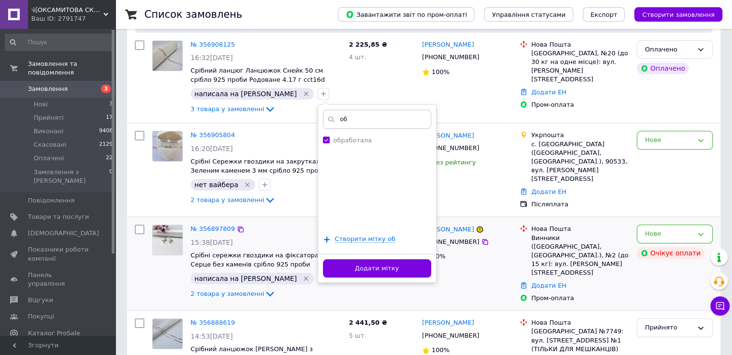
click at [346, 266] on button "Додати мітку" at bounding box center [377, 268] width 108 height 19
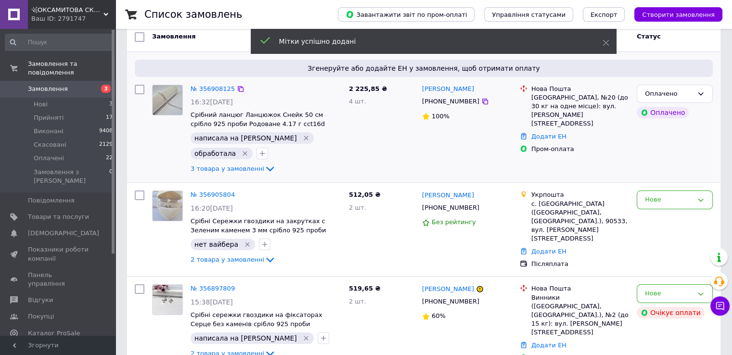
scroll to position [0, 0]
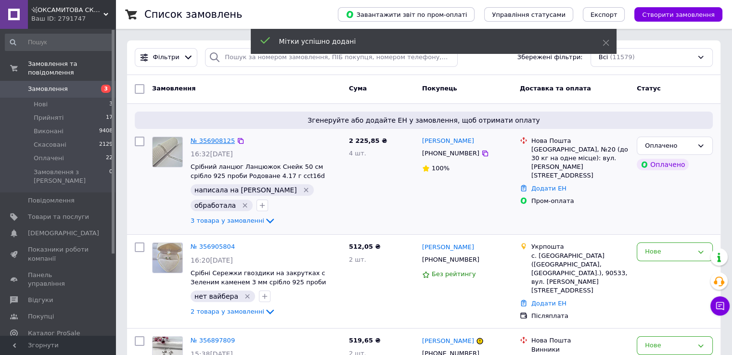
click at [216, 142] on link "№ 356908125" at bounding box center [213, 140] width 44 height 7
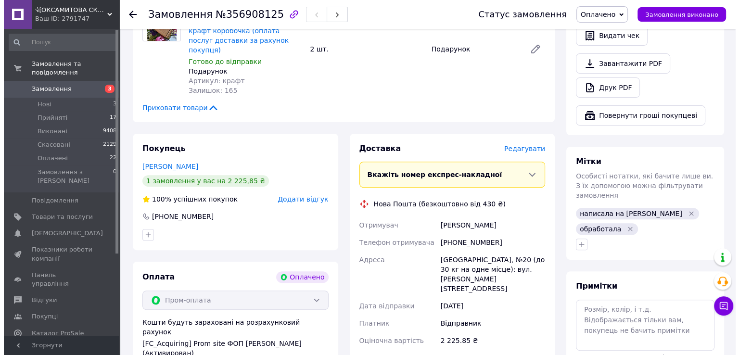
scroll to position [337, 0]
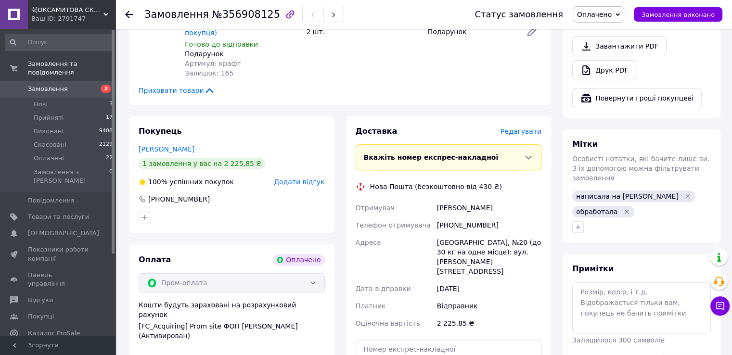
click at [522, 128] on span "Редагувати" at bounding box center [521, 132] width 41 height 8
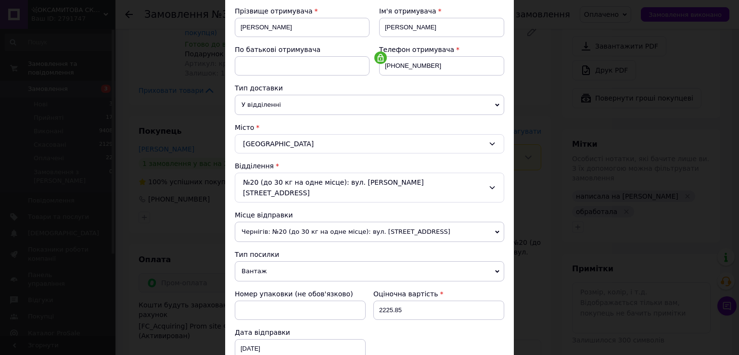
scroll to position [193, 0]
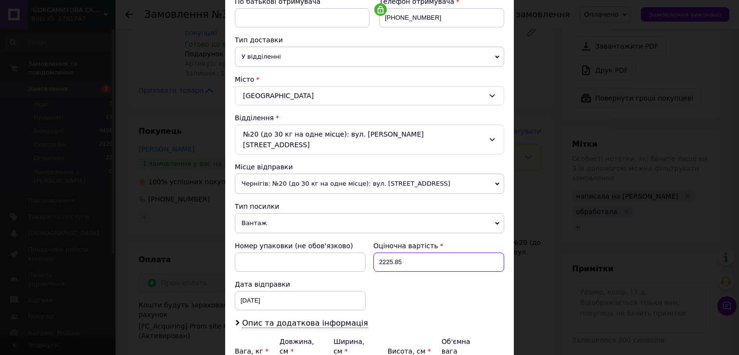
click at [411, 253] on input "2225.85" at bounding box center [438, 262] width 131 height 19
type input "2"
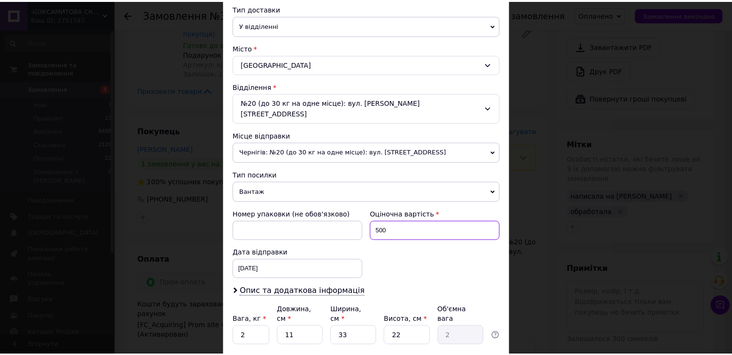
scroll to position [241, 0]
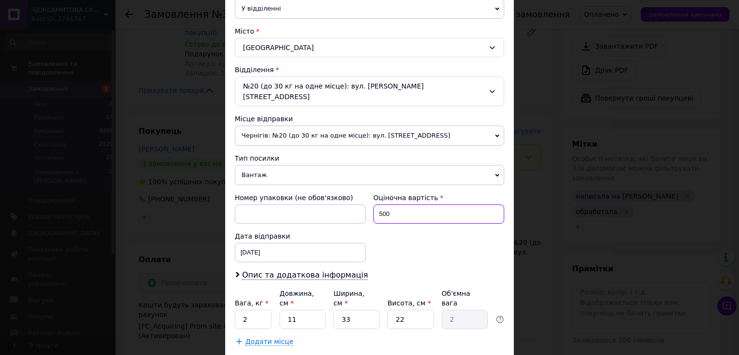
type input "500"
click at [249, 310] on input "2" at bounding box center [253, 319] width 37 height 19
type input "0.5"
click at [306, 310] on input "11" at bounding box center [303, 319] width 46 height 19
type input "1"
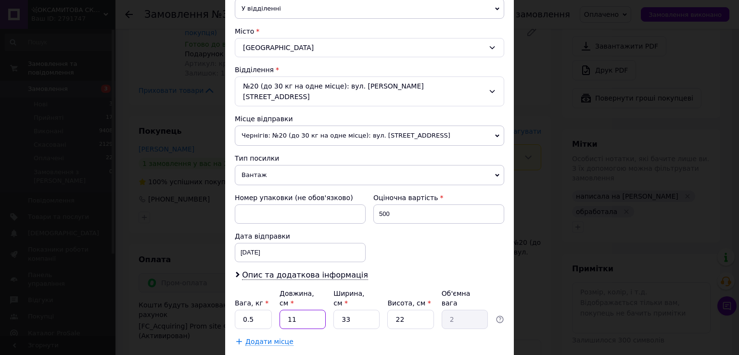
type input "0.18"
type input "15"
type input "2.72"
type input "15"
click at [358, 310] on input "33" at bounding box center [357, 319] width 46 height 19
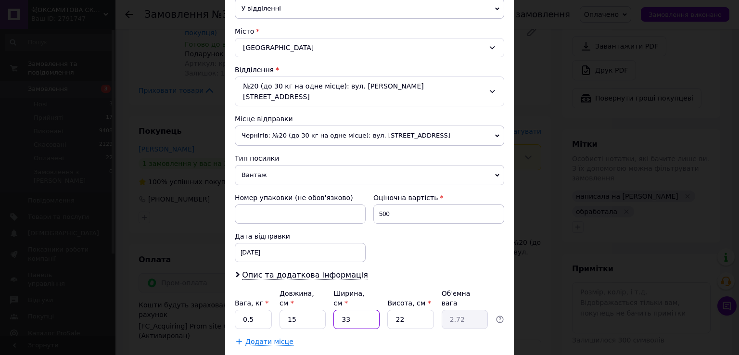
type input "3"
type input "0.25"
type input "1"
type input "0.1"
type input "10"
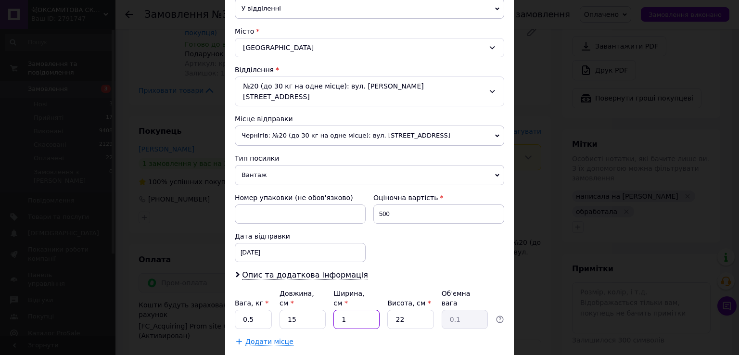
type input "0.83"
type input "10"
click at [411, 310] on input "22" at bounding box center [410, 319] width 46 height 19
type input "2"
type input "0.1"
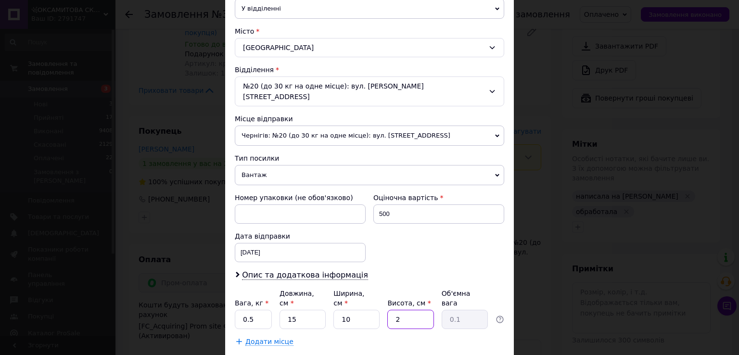
type input "2"
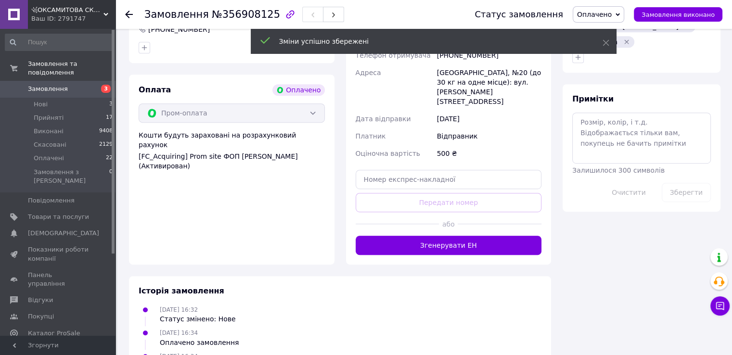
scroll to position [529, 0]
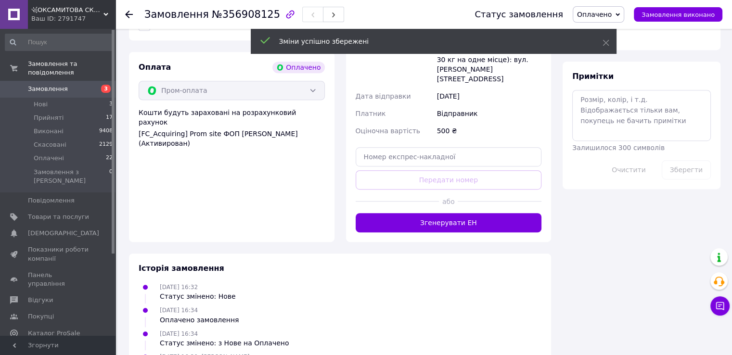
drag, startPoint x: 440, startPoint y: 200, endPoint x: 458, endPoint y: 222, distance: 28.4
click at [440, 213] on button "Згенерувати ЕН" at bounding box center [449, 222] width 186 height 19
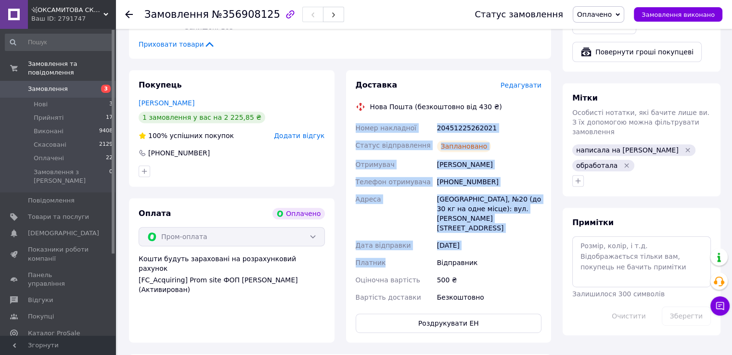
scroll to position [385, 0]
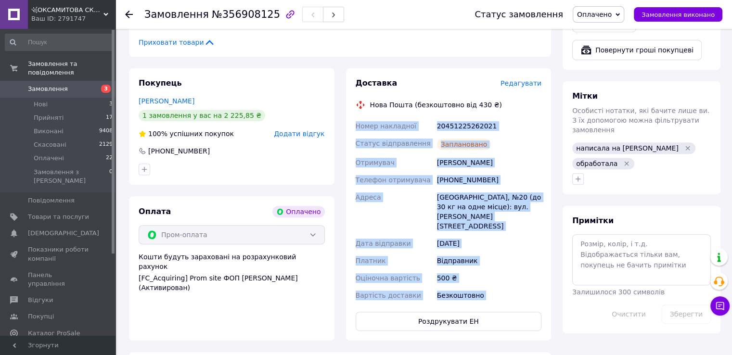
drag, startPoint x: 350, startPoint y: 171, endPoint x: 472, endPoint y: 270, distance: 156.7
click at [476, 285] on div "Доставка Редагувати Нова Пошта (безкоштовно від 430 ₴) Номер накладної 20451225…" at bounding box center [449, 204] width 206 height 273
copy div "Номер накладної 20451225262021 Статус відправлення Заплановано Отримувач Когут …"
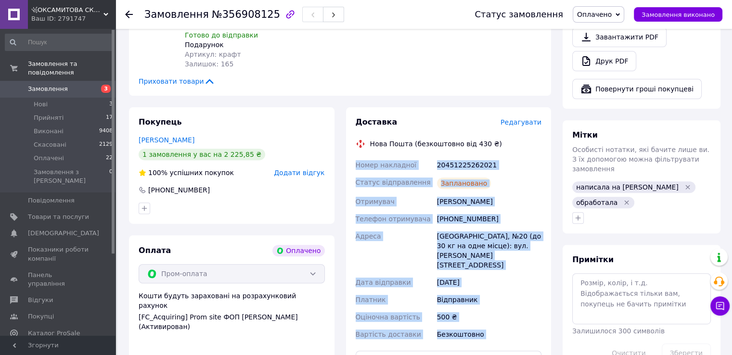
scroll to position [289, 0]
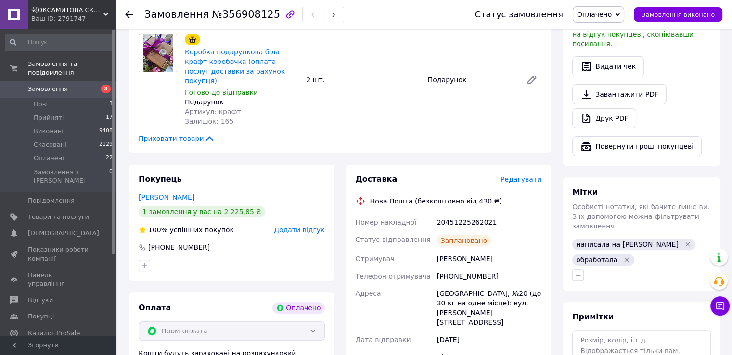
click at [129, 12] on icon at bounding box center [129, 15] width 8 height 8
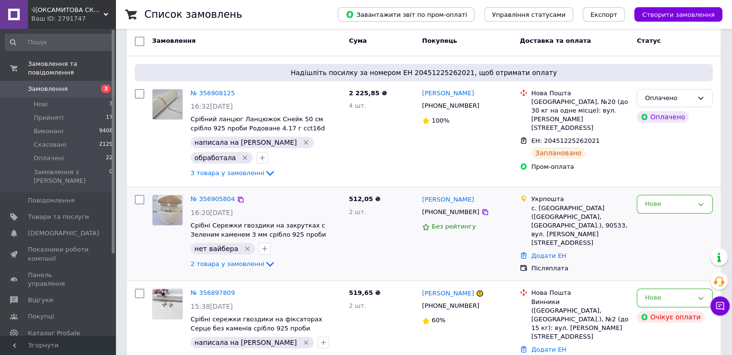
scroll to position [48, 0]
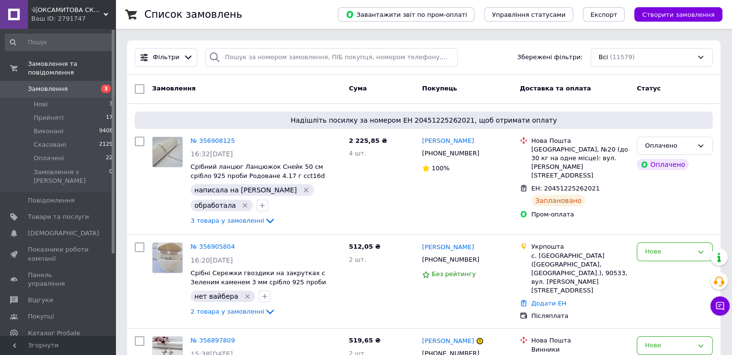
click at [98, 85] on span "3" at bounding box center [102, 89] width 26 height 9
click at [81, 229] on span "[DEMOGRAPHIC_DATA]" at bounding box center [58, 233] width 61 height 9
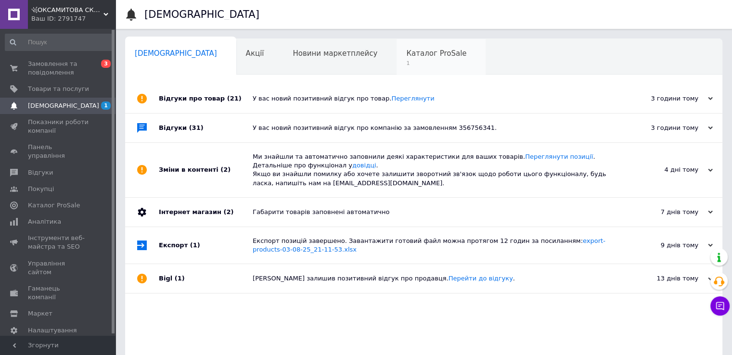
click at [406, 66] on span "1" at bounding box center [436, 63] width 60 height 7
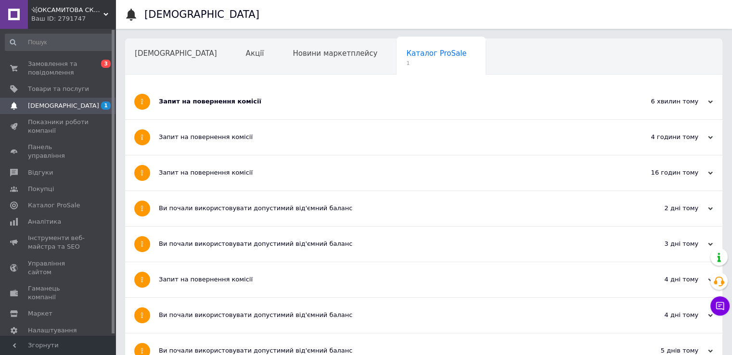
click at [232, 95] on div "Запит на повернення комісії" at bounding box center [388, 101] width 458 height 35
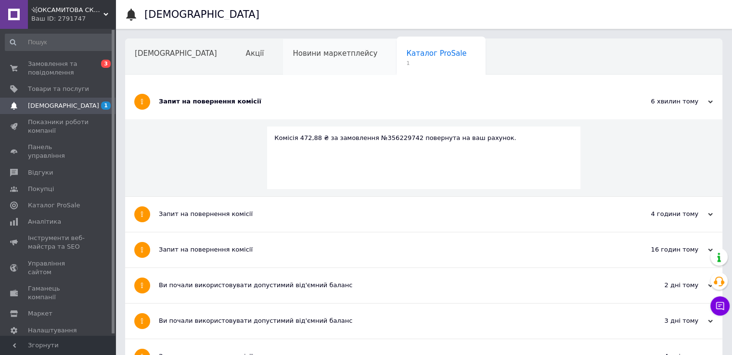
click at [293, 56] on span "Новини маркетплейсу" at bounding box center [335, 53] width 85 height 9
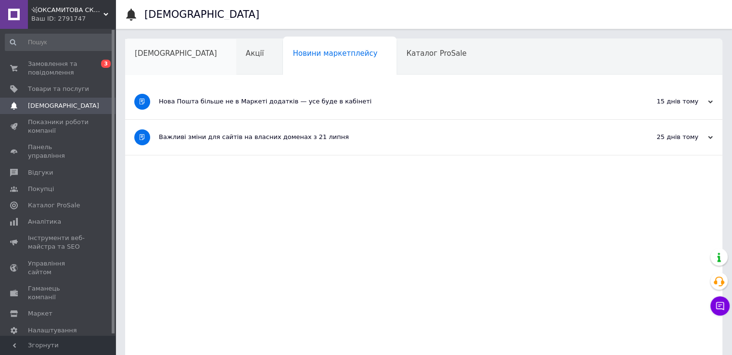
click at [141, 62] on div "[DEMOGRAPHIC_DATA]" at bounding box center [180, 57] width 111 height 37
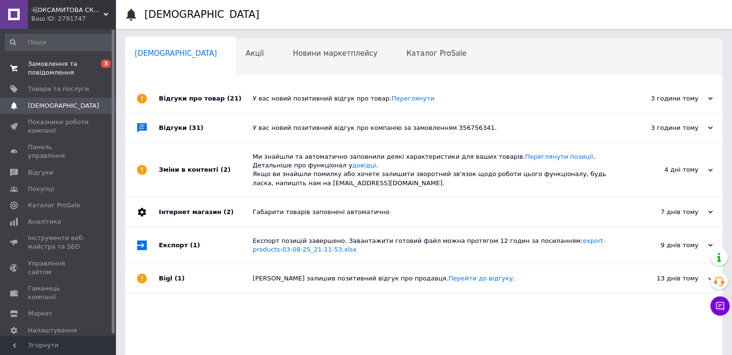
click at [82, 68] on span "Замовлення та повідомлення" at bounding box center [58, 68] width 61 height 17
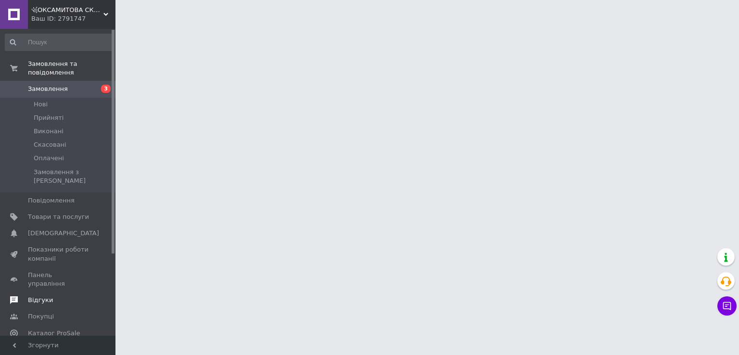
click at [28, 296] on span "Відгуки" at bounding box center [40, 300] width 25 height 9
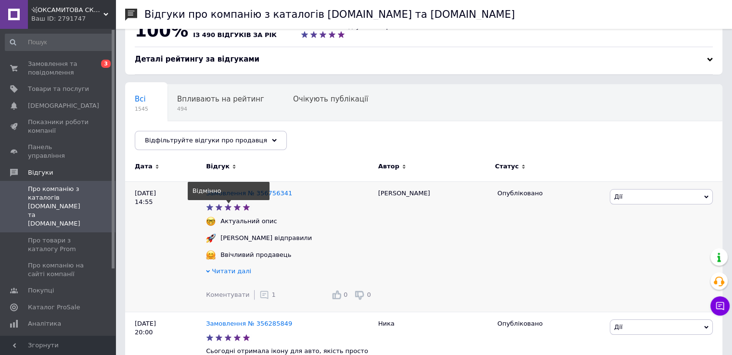
scroll to position [48, 0]
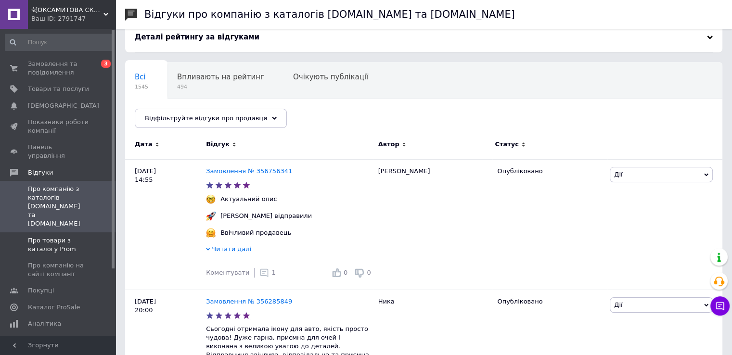
click at [64, 236] on span "Про товари з каталогу Prom" at bounding box center [58, 244] width 61 height 17
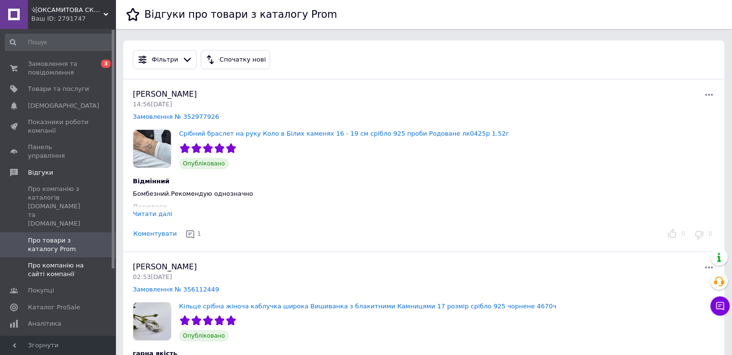
click at [60, 261] on span "Про компанію на сайті компанії" at bounding box center [58, 269] width 61 height 17
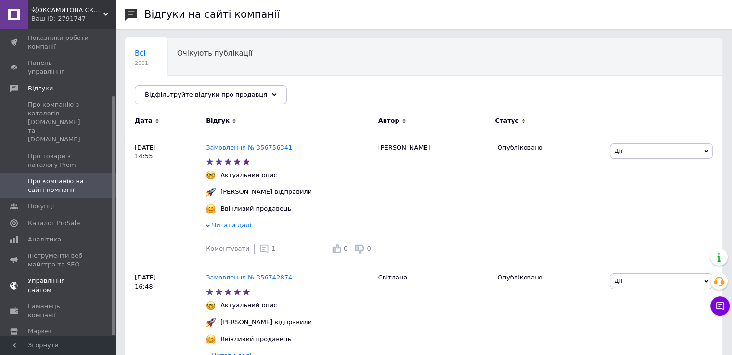
scroll to position [86, 0]
click at [31, 233] on span "Аналітика" at bounding box center [44, 237] width 33 height 9
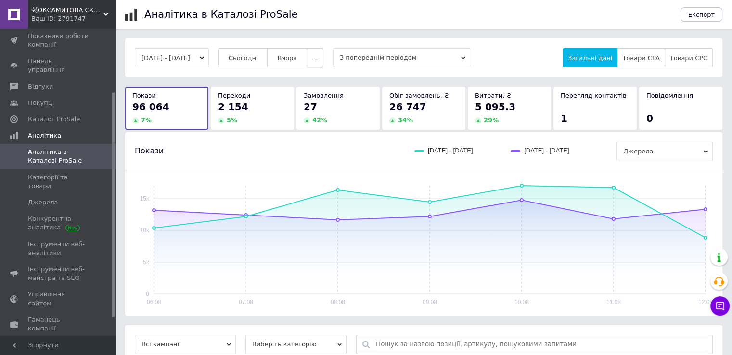
click at [323, 55] on button "..." at bounding box center [315, 57] width 16 height 19
click at [321, 77] on button "Місяць" at bounding box center [296, 76] width 54 height 19
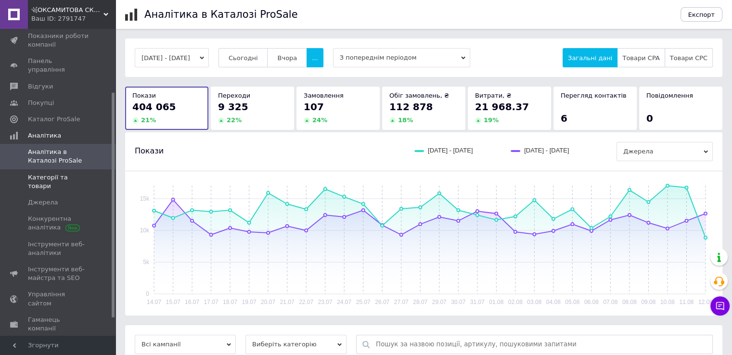
click at [30, 173] on span "Категорії та товари" at bounding box center [58, 181] width 61 height 17
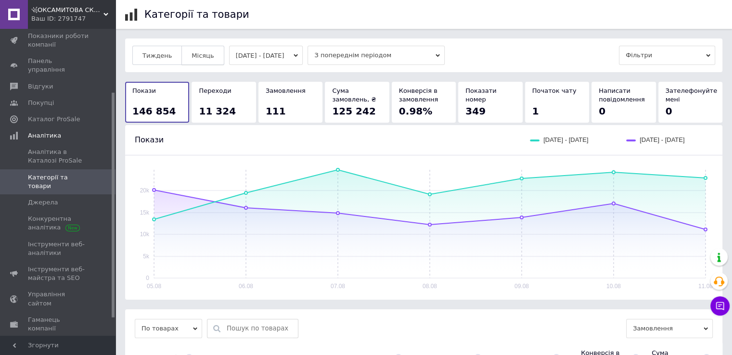
click at [190, 50] on button "Місяць" at bounding box center [202, 55] width 42 height 19
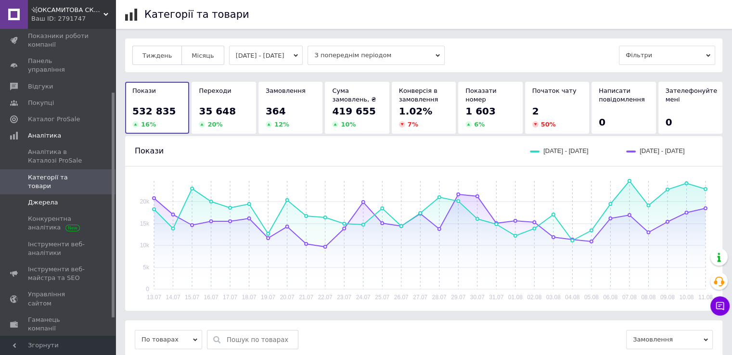
click at [78, 198] on span "Джерела" at bounding box center [58, 202] width 61 height 9
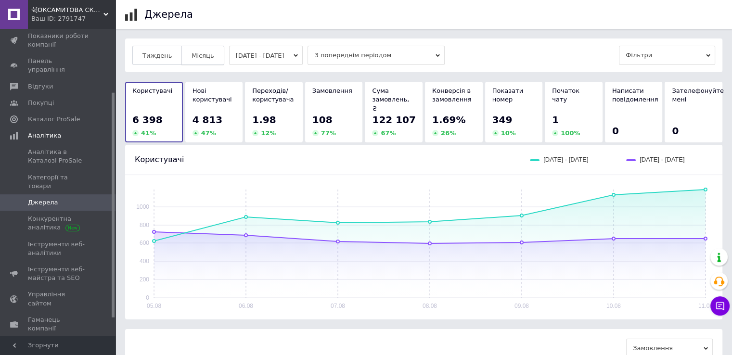
click at [200, 58] on span "Місяць" at bounding box center [203, 55] width 22 height 7
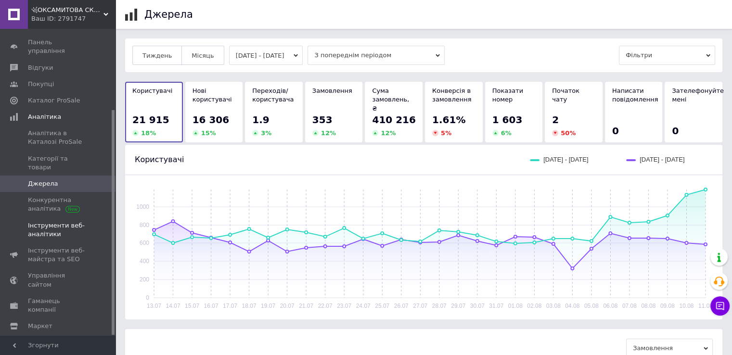
scroll to position [110, 0]
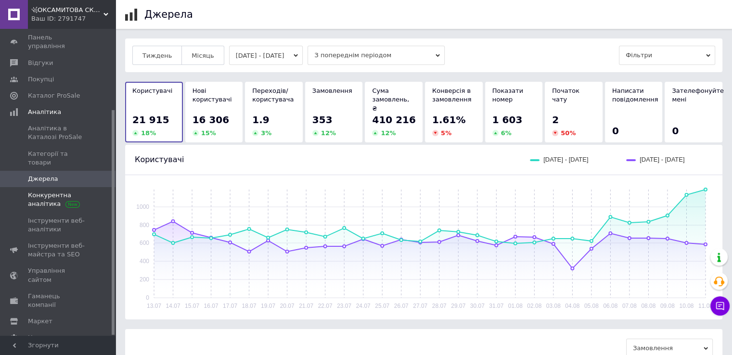
click at [44, 191] on span "Конкурентна аналітика" at bounding box center [58, 199] width 61 height 17
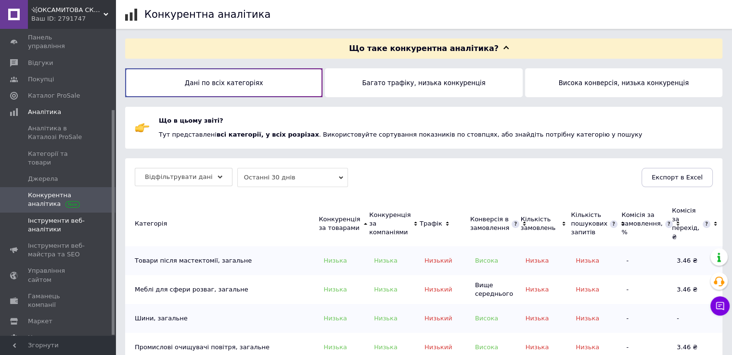
click at [60, 217] on span "Інструменти веб-аналітики" at bounding box center [58, 225] width 61 height 17
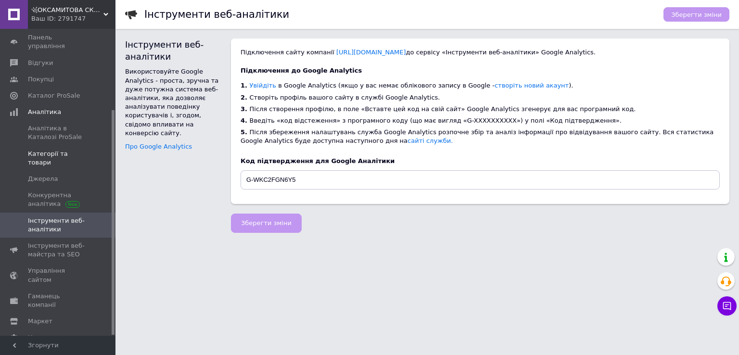
click at [47, 146] on link "Категорії та товари" at bounding box center [59, 158] width 118 height 25
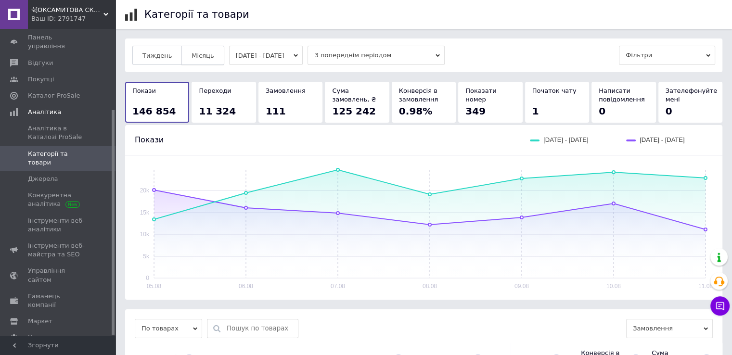
click at [196, 52] on span "Місяць" at bounding box center [203, 55] width 22 height 7
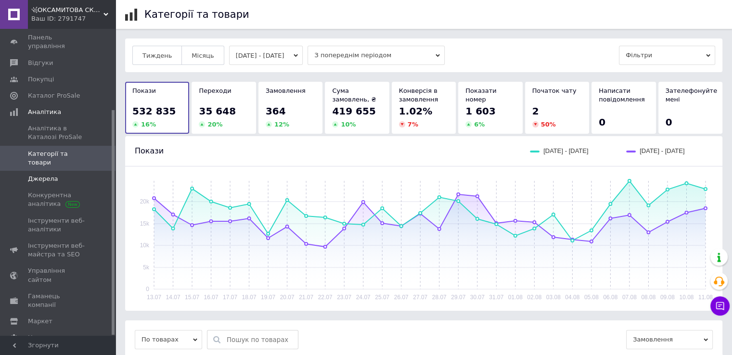
click at [39, 175] on span "Джерела" at bounding box center [43, 179] width 30 height 9
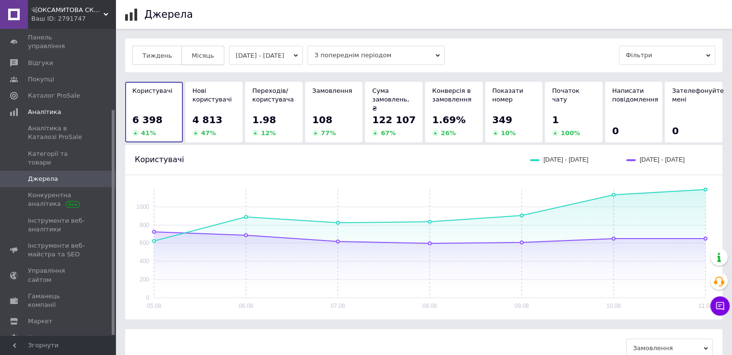
click at [206, 55] on span "Місяць" at bounding box center [203, 55] width 22 height 7
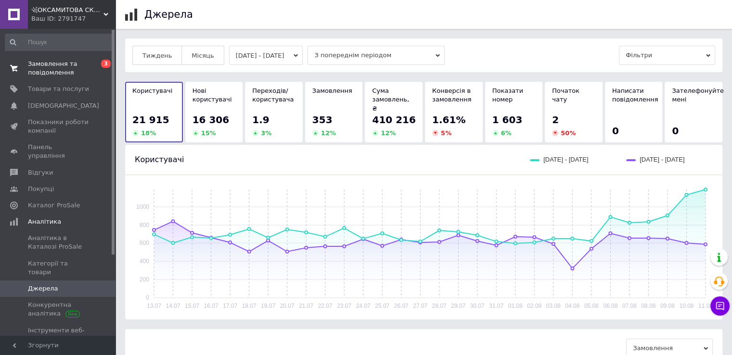
click at [75, 67] on span "Замовлення та повідомлення" at bounding box center [58, 68] width 61 height 17
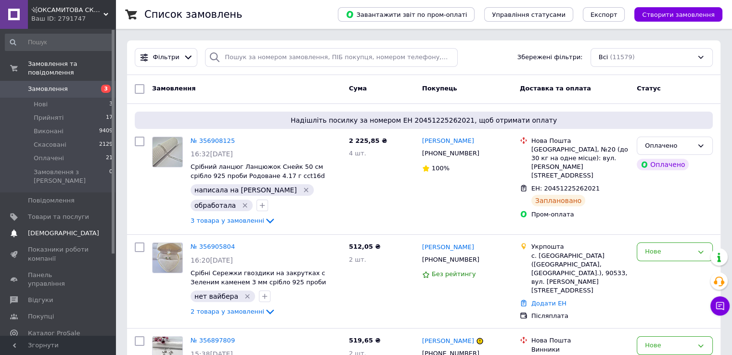
click at [64, 98] on li "Нові 3" at bounding box center [59, 104] width 118 height 13
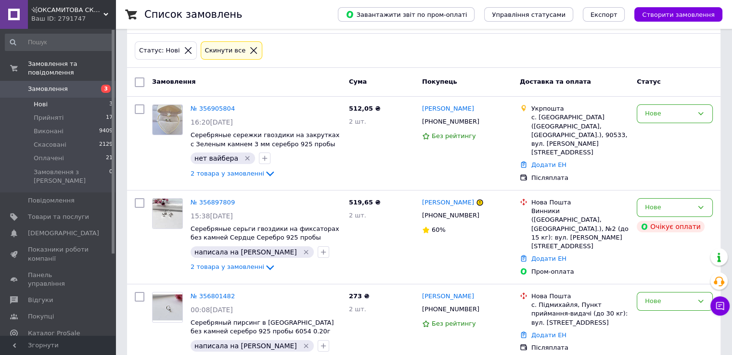
scroll to position [65, 0]
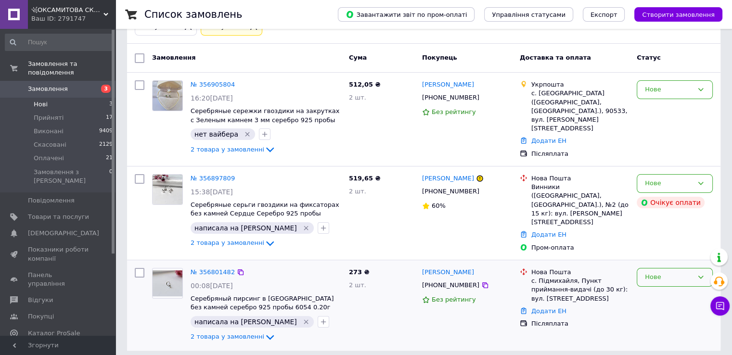
click at [655, 272] on div "Нове" at bounding box center [669, 277] width 48 height 10
click at [663, 324] on li "Скасовано" at bounding box center [674, 333] width 75 height 18
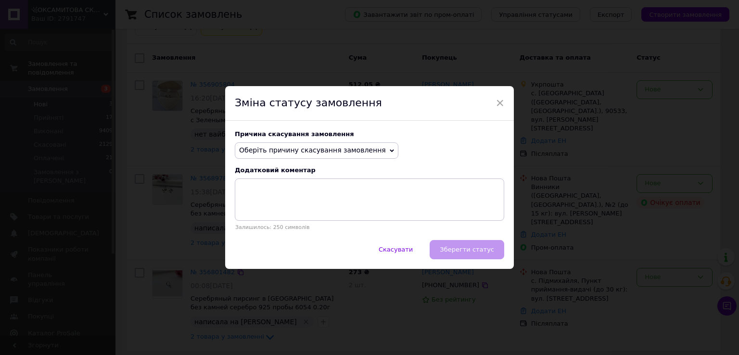
click at [270, 151] on span "Оберіть причину скасування замовлення" at bounding box center [312, 150] width 147 height 8
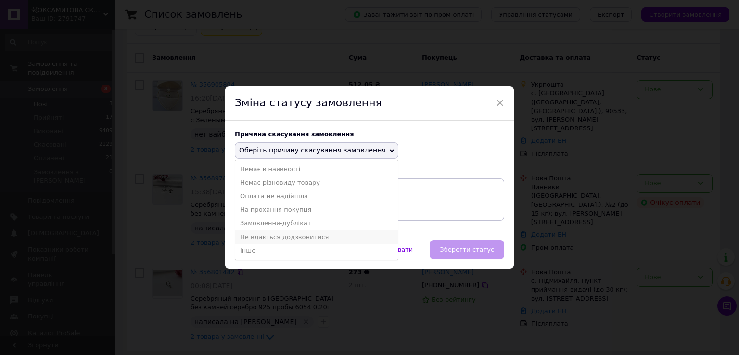
click at [277, 234] on li "Не вдається додзвонитися" at bounding box center [316, 237] width 163 height 13
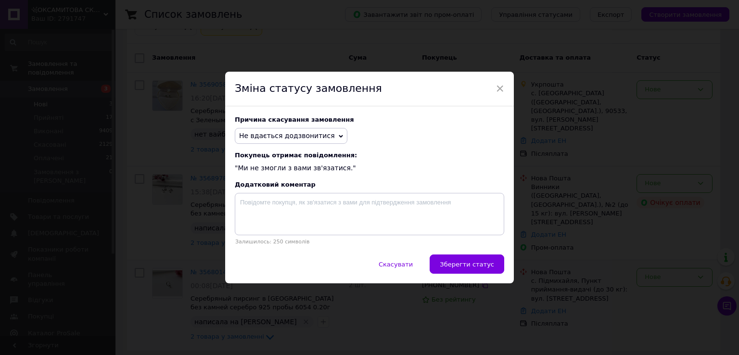
drag, startPoint x: 466, startPoint y: 264, endPoint x: 480, endPoint y: 257, distance: 15.5
click at [466, 265] on span "Зберегти статус" at bounding box center [467, 264] width 54 height 7
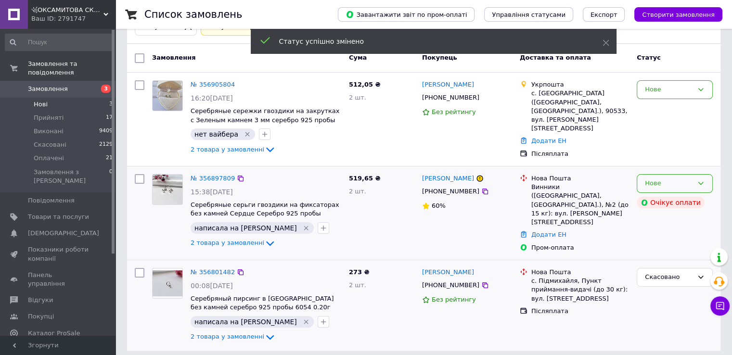
click at [676, 179] on div "Нове" at bounding box center [669, 184] width 48 height 10
click at [649, 237] on li "Скасовано" at bounding box center [674, 239] width 75 height 18
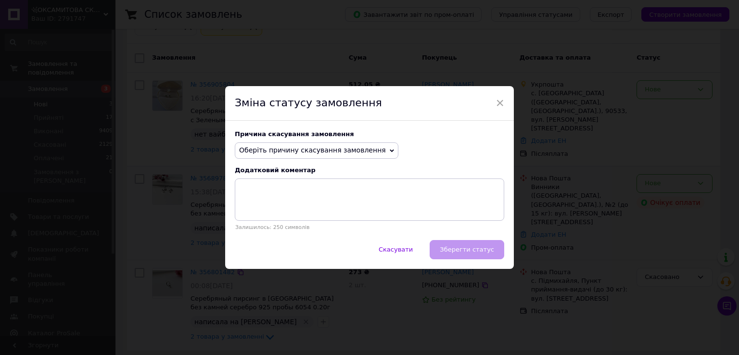
click at [293, 150] on span "Оберіть причину скасування замовлення" at bounding box center [312, 150] width 147 height 8
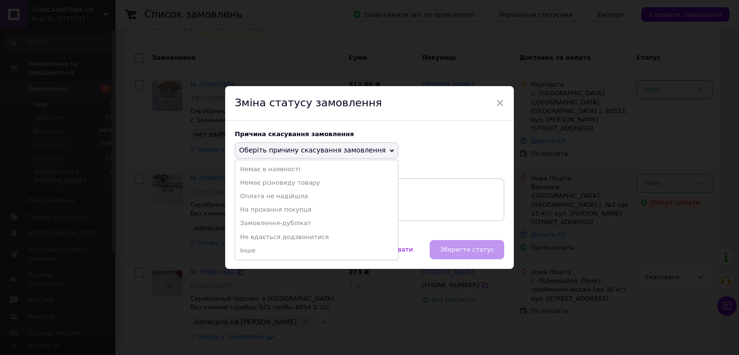
click at [302, 239] on li "Не вдається додзвонитися" at bounding box center [316, 237] width 163 height 13
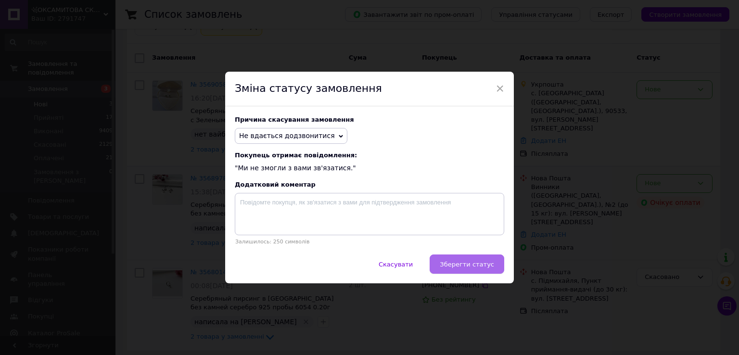
click at [468, 270] on button "Зберегти статус" at bounding box center [467, 264] width 75 height 19
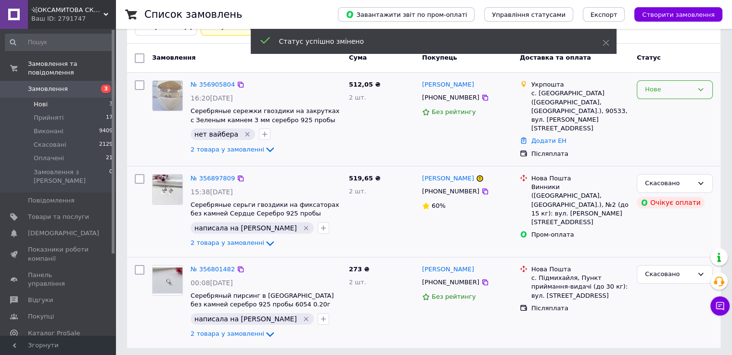
click at [680, 86] on div "Нове" at bounding box center [669, 90] width 48 height 10
click at [647, 149] on li "Скасовано" at bounding box center [674, 145] width 75 height 18
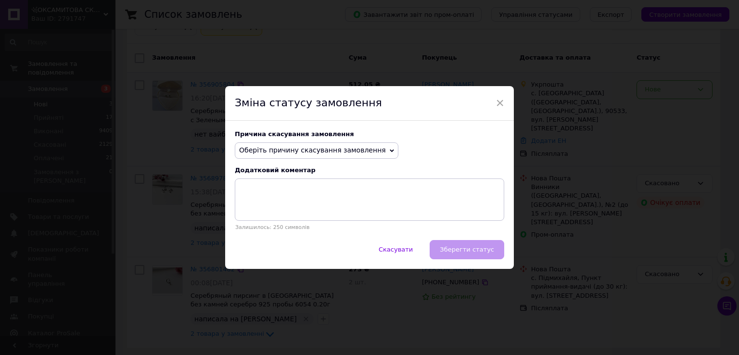
click at [296, 151] on span "Оберіть причину скасування замовлення" at bounding box center [312, 150] width 147 height 8
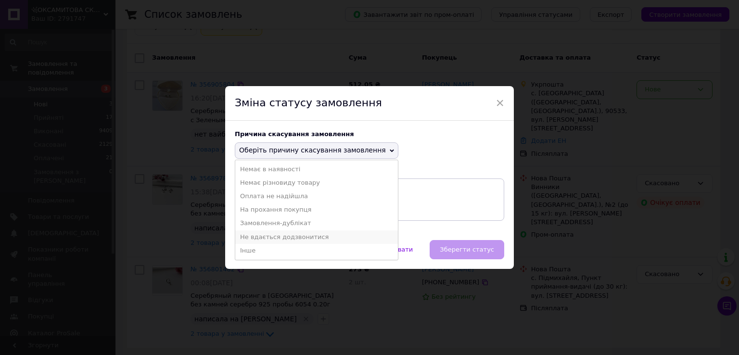
click at [289, 235] on li "Не вдається додзвонитися" at bounding box center [316, 237] width 163 height 13
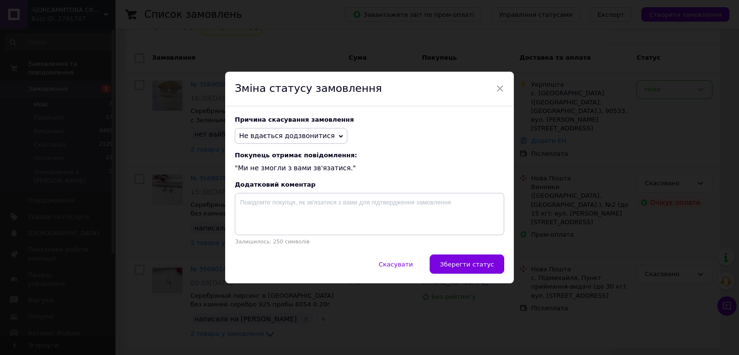
click at [489, 261] on button "Зберегти статус" at bounding box center [467, 264] width 75 height 19
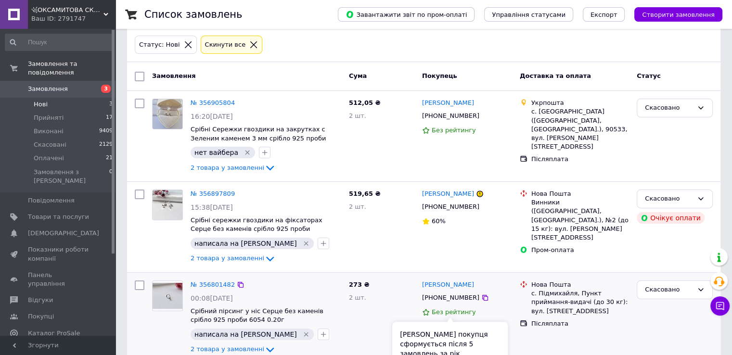
scroll to position [65, 0]
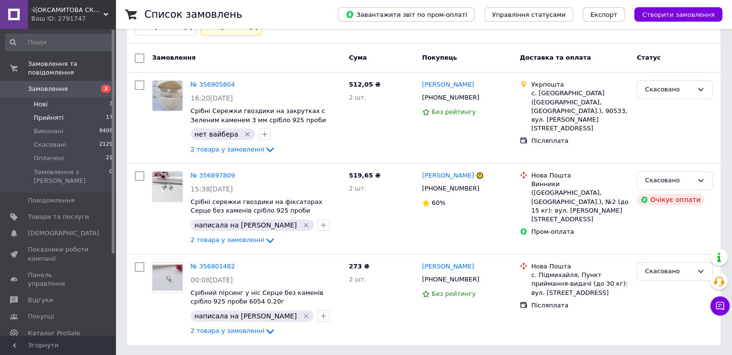
click at [50, 114] on span "Прийняті" at bounding box center [49, 118] width 30 height 9
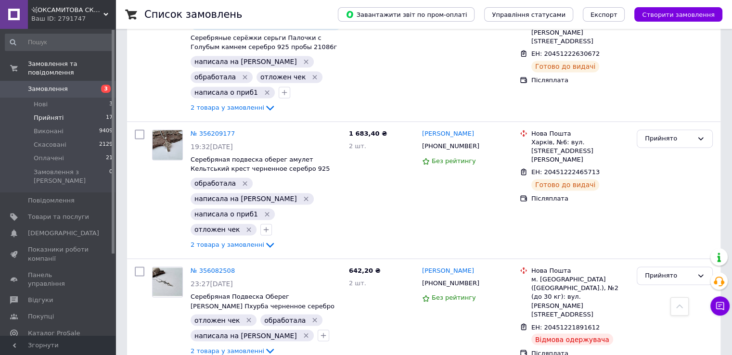
scroll to position [1540, 0]
